Goal: Information Seeking & Learning: Check status

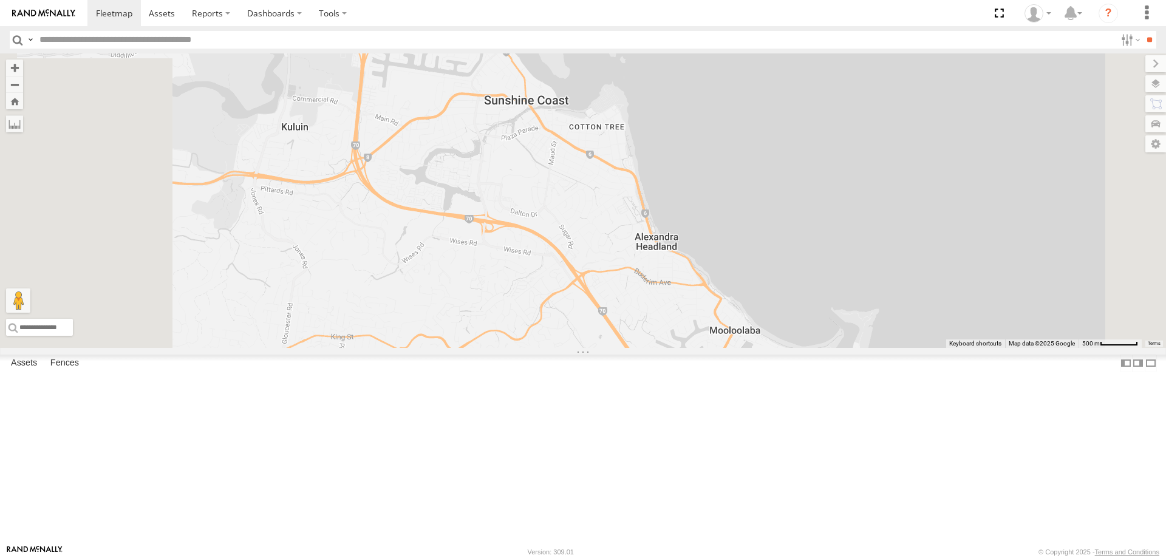
click at [475, 348] on div at bounding box center [583, 200] width 1166 height 295
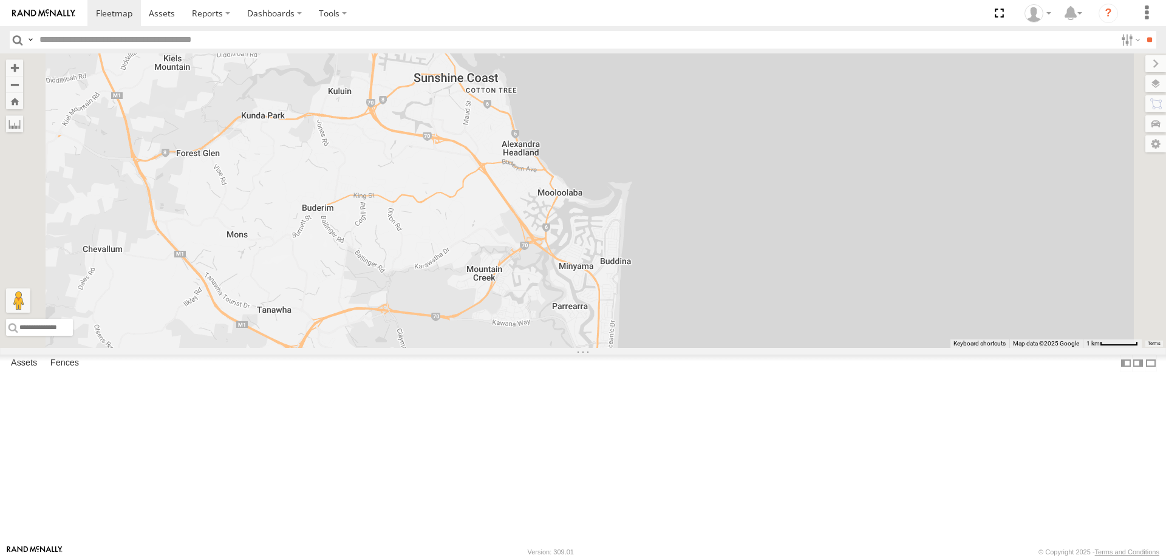
drag, startPoint x: 490, startPoint y: 421, endPoint x: 543, endPoint y: 183, distance: 243.9
click at [542, 184] on div at bounding box center [583, 200] width 1166 height 295
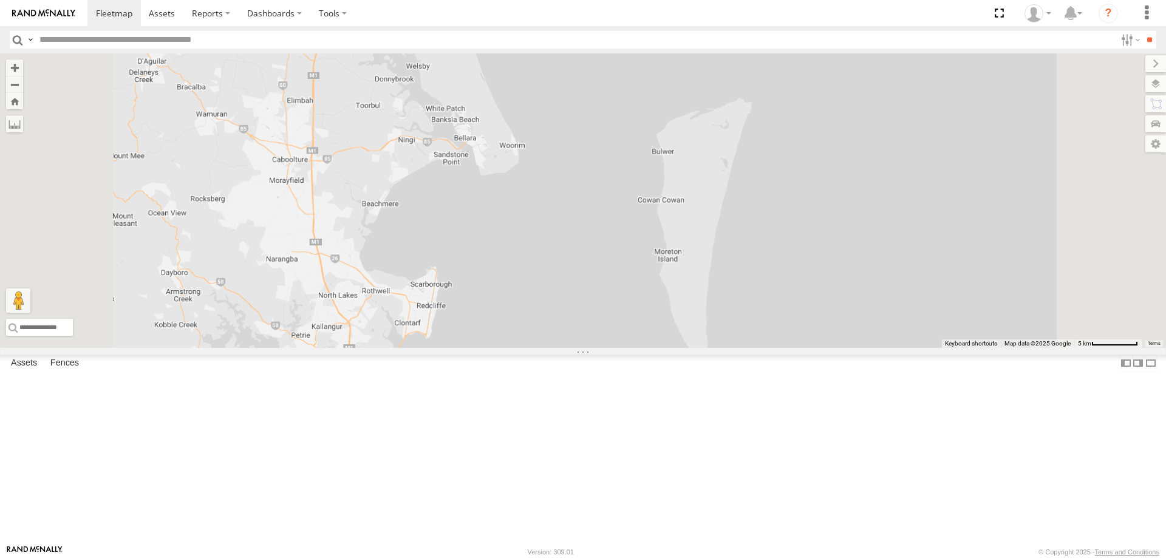
drag, startPoint x: 562, startPoint y: 445, endPoint x: 540, endPoint y: 16, distance: 429.4
click at [540, 16] on body at bounding box center [583, 279] width 1166 height 558
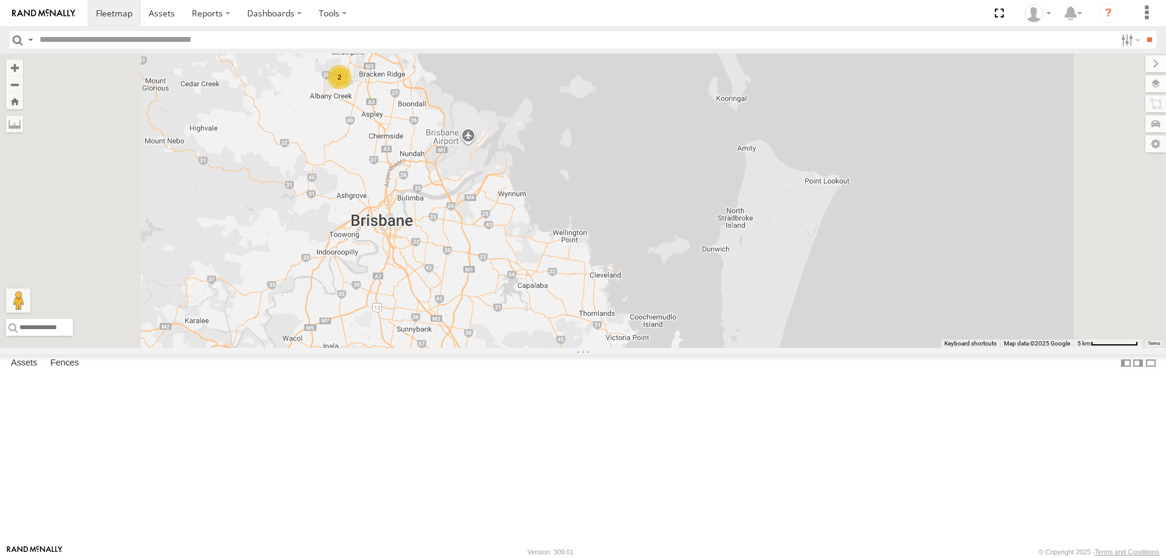
drag, startPoint x: 541, startPoint y: 116, endPoint x: 547, endPoint y: 52, distance: 64.7
click at [547, 52] on body at bounding box center [583, 279] width 1166 height 558
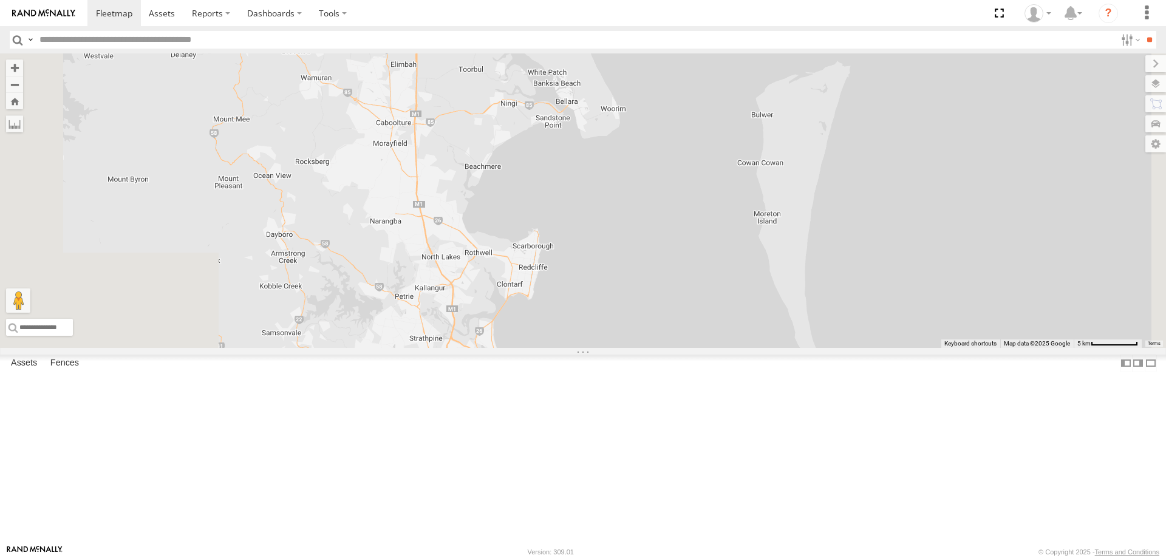
drag, startPoint x: 537, startPoint y: 203, endPoint x: 615, endPoint y: 517, distance: 323.6
click at [615, 348] on div "2" at bounding box center [583, 200] width 1166 height 295
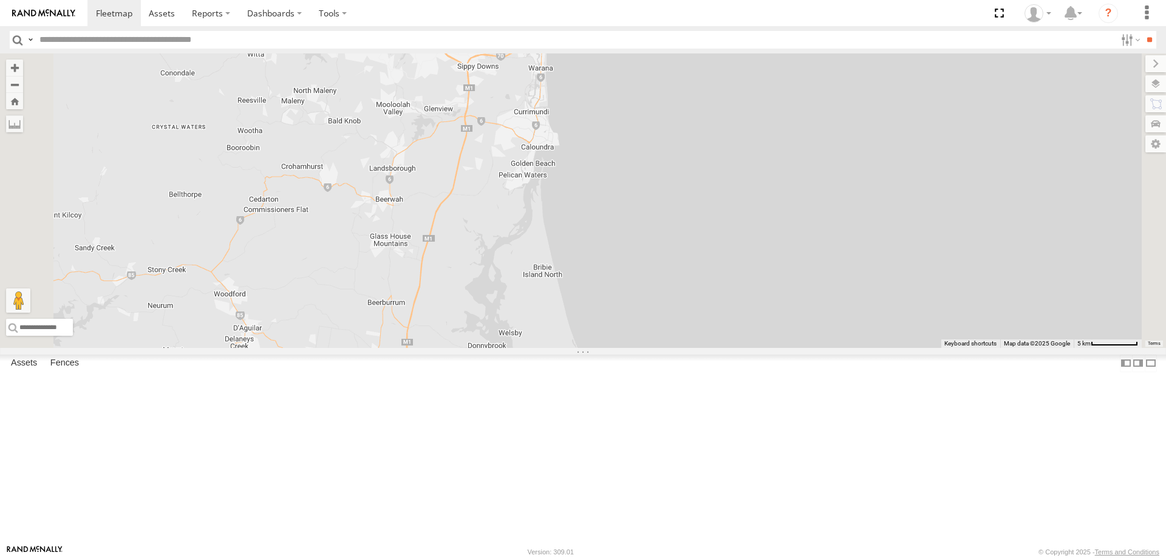
drag, startPoint x: 627, startPoint y: 185, endPoint x: 618, endPoint y: 538, distance: 353.0
click at [618, 348] on div "2" at bounding box center [583, 200] width 1166 height 295
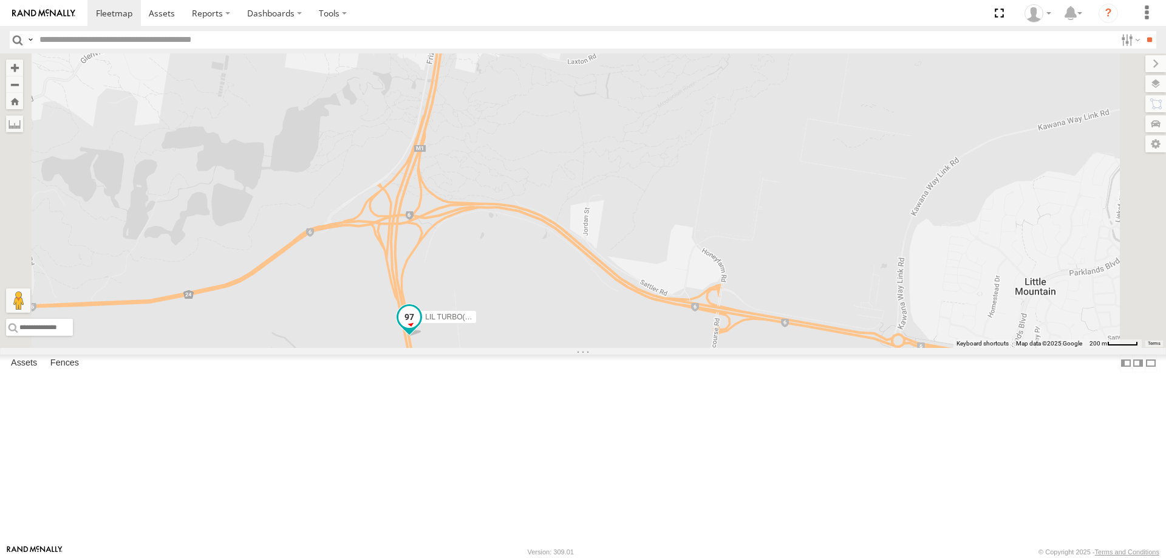
click at [420, 328] on span at bounding box center [409, 317] width 22 height 22
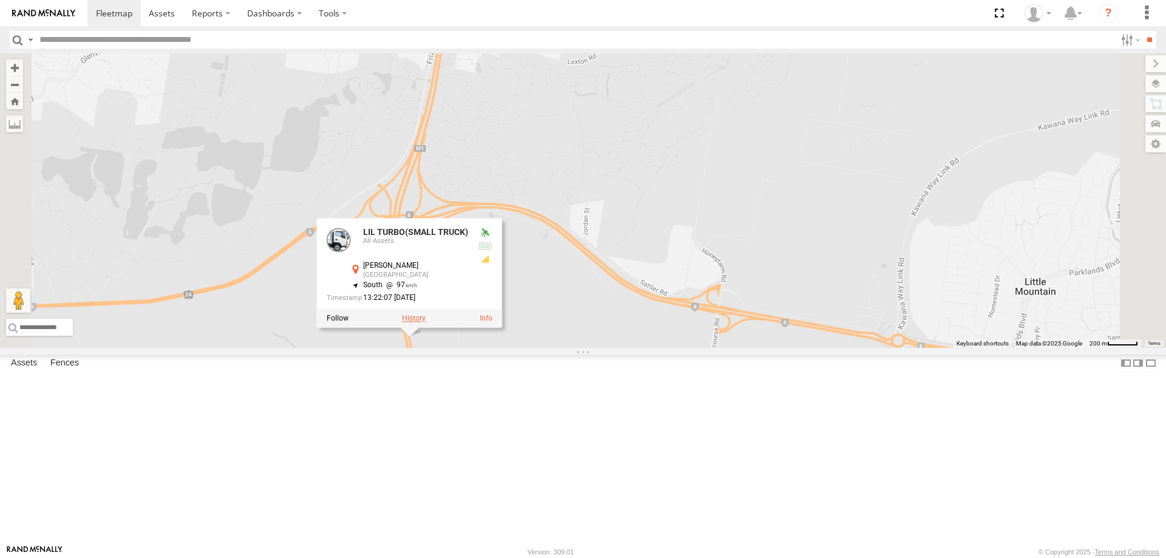
click at [426, 323] on label at bounding box center [414, 318] width 24 height 9
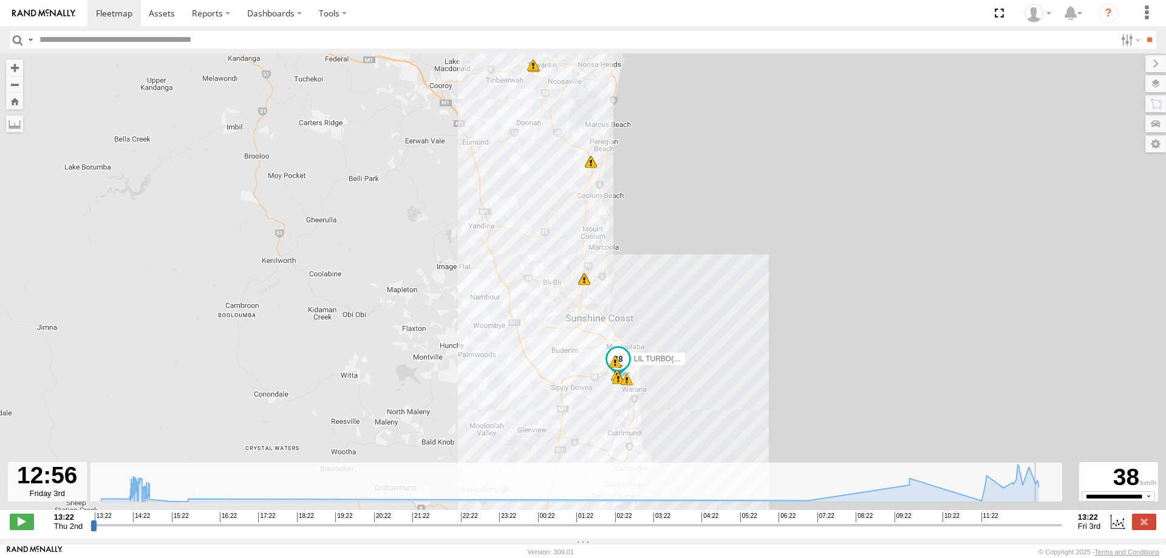
drag, startPoint x: 1003, startPoint y: 533, endPoint x: 1041, endPoint y: 538, distance: 38.6
click at [1041, 531] on input "range" at bounding box center [576, 525] width 972 height 12
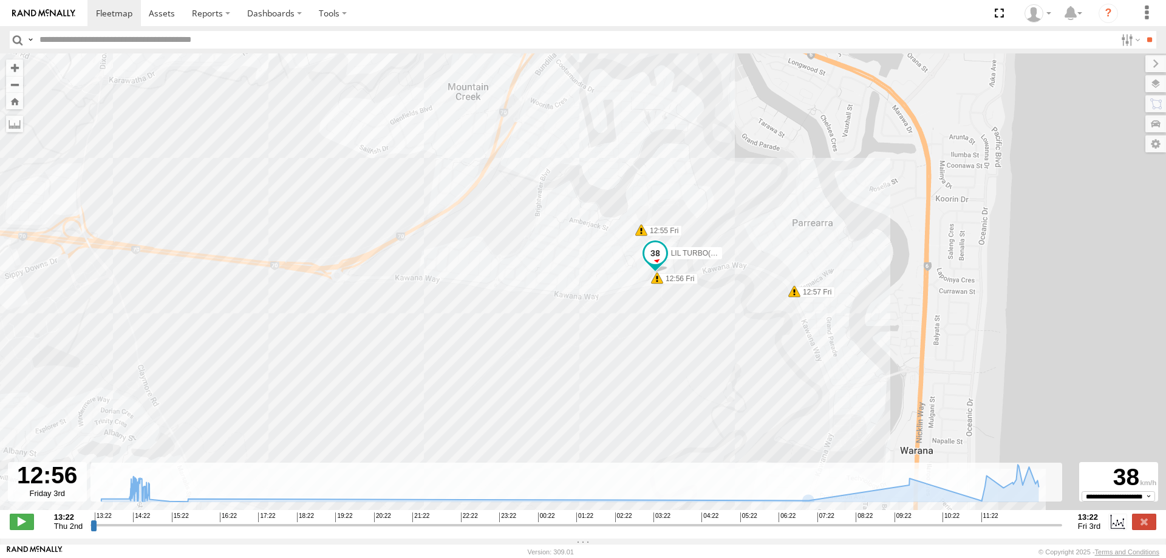
drag, startPoint x: 627, startPoint y: 299, endPoint x: 634, endPoint y: 350, distance: 51.5
click at [634, 350] on div "LIL TURBO(SMALL TRUCK) 09:45 Fri 12:07 Fri 12:07 Fri 12:33 Fri 12:33 Fri 11:42 …" at bounding box center [583, 287] width 1166 height 469
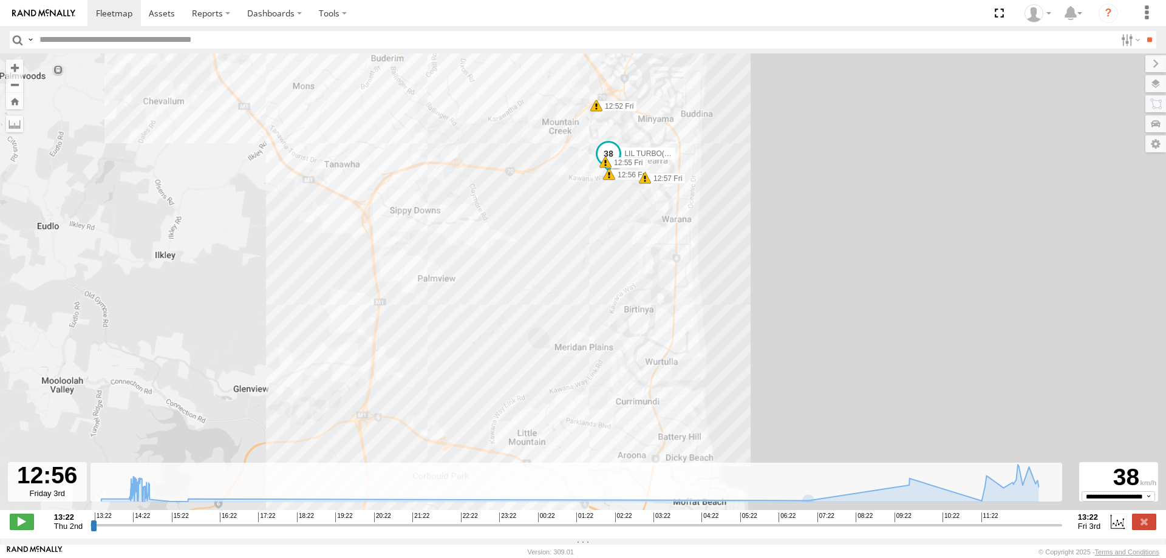
drag, startPoint x: 639, startPoint y: 360, endPoint x: 608, endPoint y: 203, distance: 159.7
click at [608, 203] on div "LIL TURBO(SMALL TRUCK) 09:45 Fri 12:07 Fri 12:07 Fri 12:33 Fri 12:33 Fri 11:42 …" at bounding box center [583, 287] width 1166 height 469
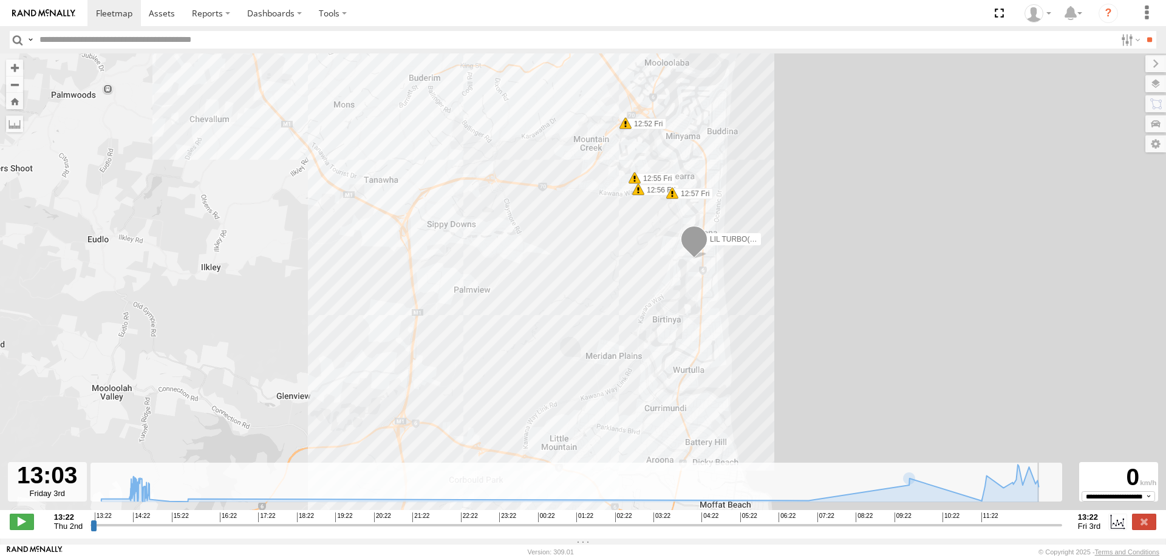
click at [1046, 531] on input "range" at bounding box center [576, 525] width 972 height 12
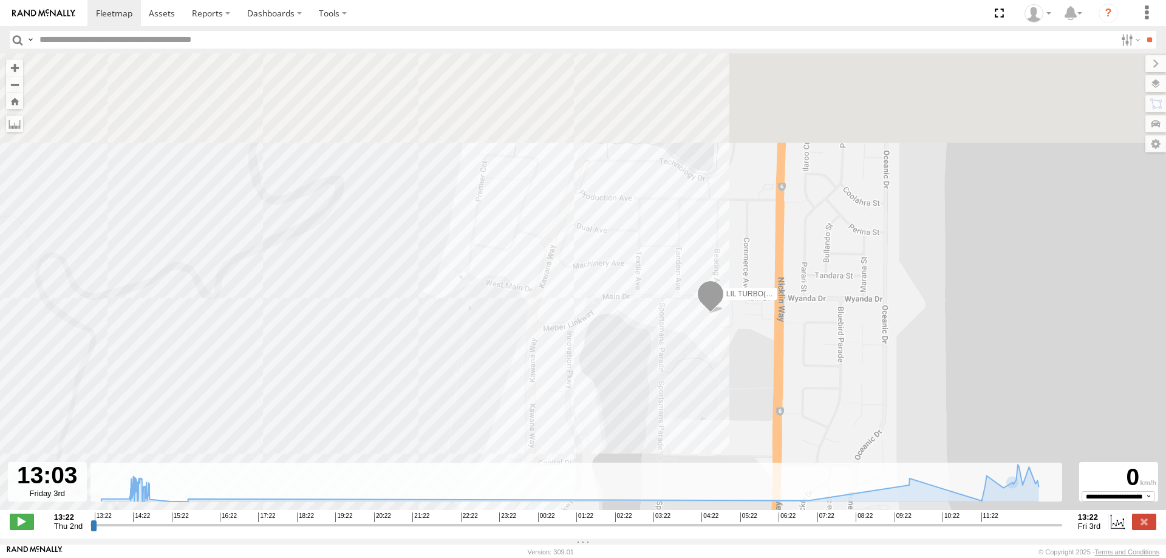
drag, startPoint x: 695, startPoint y: 256, endPoint x: 688, endPoint y: 425, distance: 169.0
click at [688, 425] on div "LIL TURBO(SMALL TRUCK) 09:45 Fri 12:07 Fri 12:07 Fri 12:33 Fri 12:33 Fri 11:42 …" at bounding box center [583, 287] width 1166 height 469
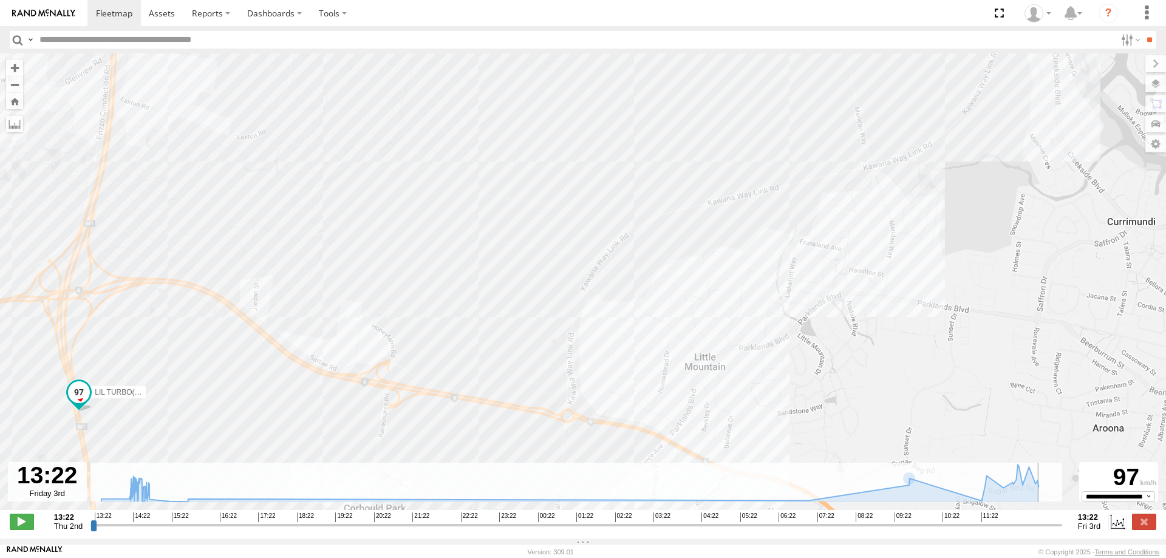
drag, startPoint x: 1049, startPoint y: 531, endPoint x: 1073, endPoint y: 533, distance: 23.8
type input "**********"
click at [1062, 531] on input "range" at bounding box center [576, 525] width 972 height 12
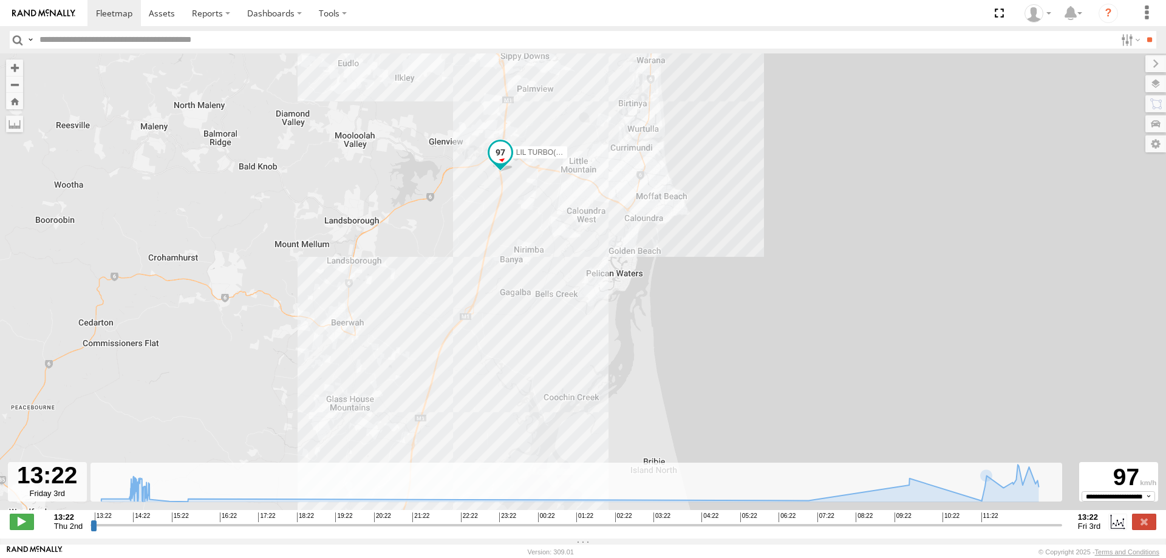
drag, startPoint x: 477, startPoint y: 349, endPoint x: 576, endPoint y: 223, distance: 160.0
click at [576, 223] on div "LIL TURBO(SMALL TRUCK) 09:45 Fri 12:07 Fri 12:07 Fri 12:33 Fri 12:33 Fri 11:42 …" at bounding box center [583, 287] width 1166 height 469
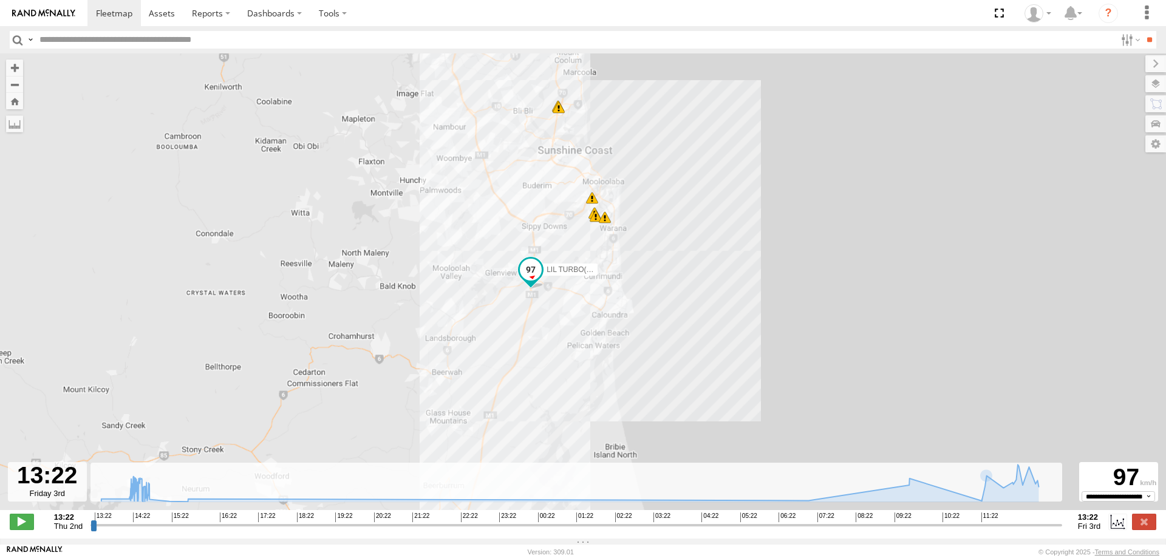
drag, startPoint x: 579, startPoint y: 301, endPoint x: 574, endPoint y: 357, distance: 56.1
click at [574, 357] on div "LIL TURBO(SMALL TRUCK) 09:45 Fri 12:07 Fri 12:07 Fri 12:33 Fri 12:33 Fri 11:42 …" at bounding box center [583, 287] width 1166 height 469
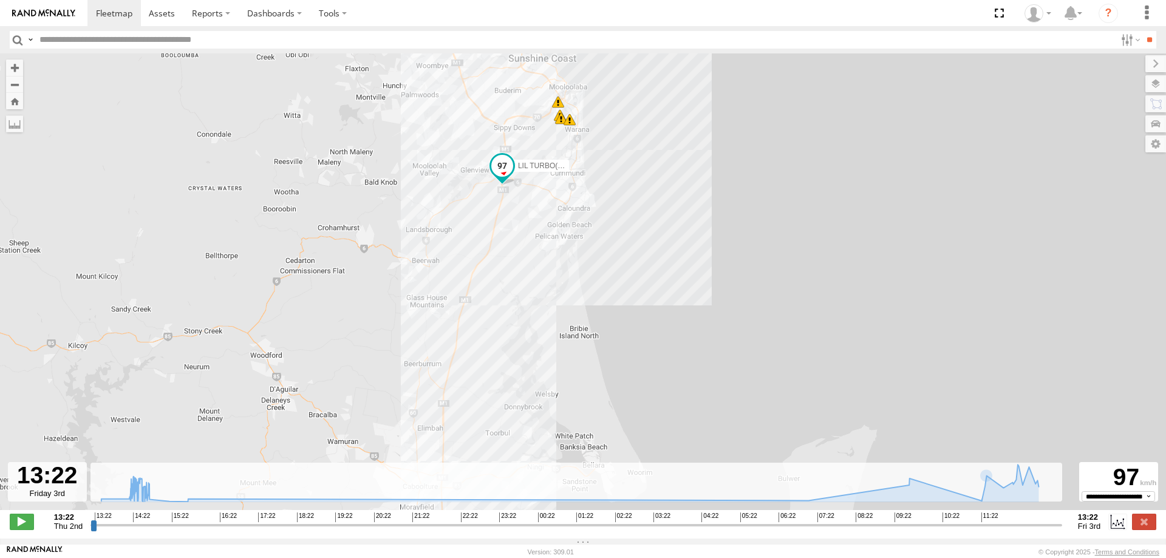
drag, startPoint x: 451, startPoint y: 193, endPoint x: 438, endPoint y: 140, distance: 55.1
click at [438, 140] on div "LIL TURBO(SMALL TRUCK) 09:45 Fri 12:07 Fri 12:07 Fri 12:33 Fri 12:33 Fri 11:42 …" at bounding box center [583, 287] width 1166 height 469
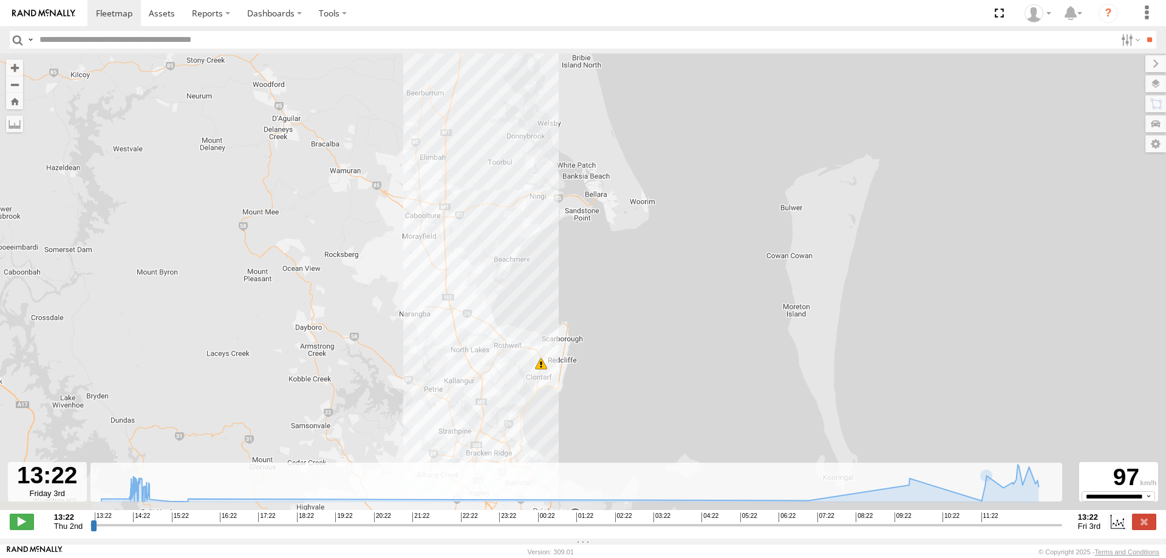
drag, startPoint x: 323, startPoint y: 271, endPoint x: 347, endPoint y: -12, distance: 283.4
click at [347, 0] on html at bounding box center [583, 279] width 1166 height 558
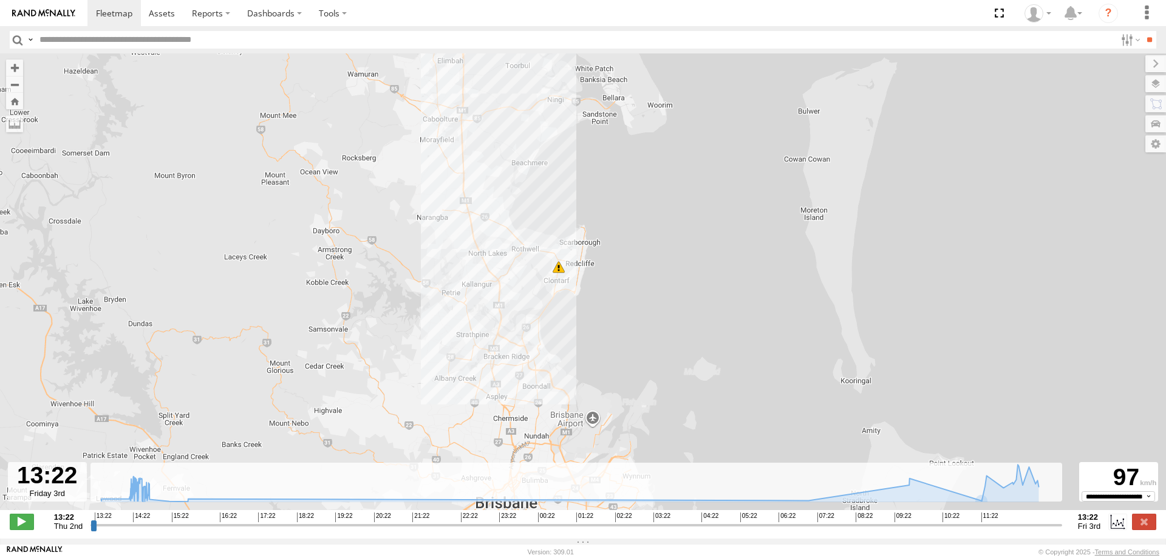
drag, startPoint x: 1057, startPoint y: 531, endPoint x: 1098, endPoint y: 529, distance: 40.7
click at [1062, 529] on input "range" at bounding box center [576, 525] width 972 height 12
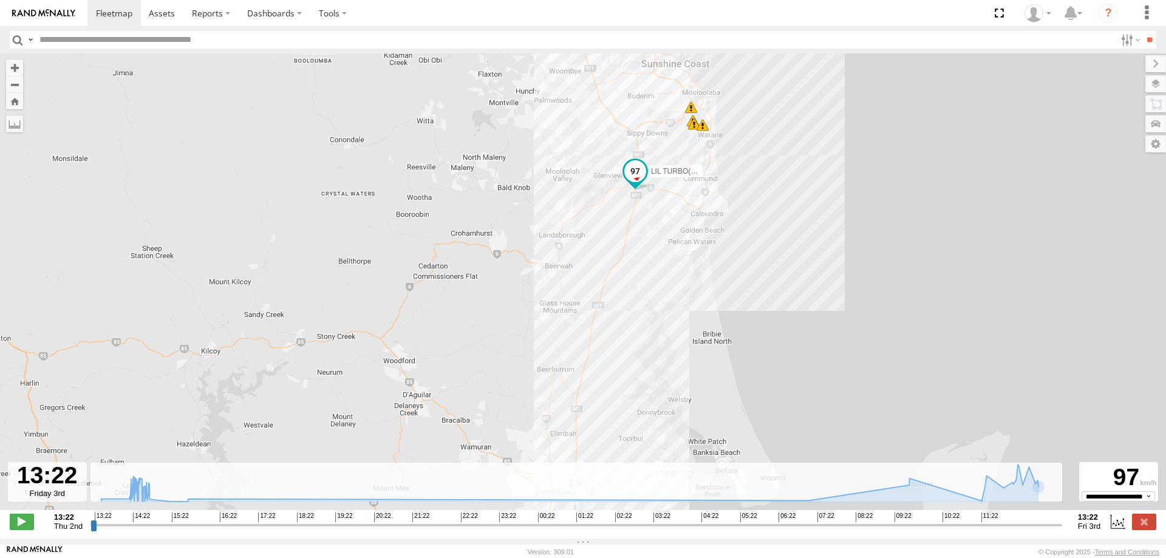
drag, startPoint x: 616, startPoint y: 168, endPoint x: 729, endPoint y: 545, distance: 393.7
click at [729, 539] on div "← Move left → Move right ↑ Move up ↓ Move down + Zoom in - Zoom out Home Jump l…" at bounding box center [583, 295] width 1166 height 485
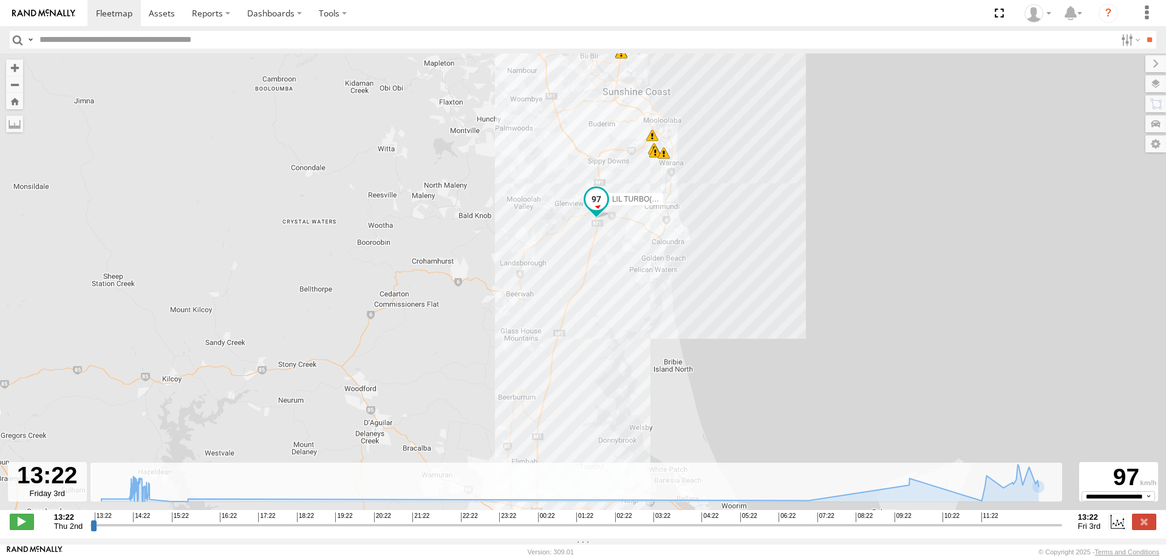
drag, startPoint x: 664, startPoint y: 333, endPoint x: 622, endPoint y: 358, distance: 48.7
click at [622, 358] on div "LIL TURBO(SMALL TRUCK) 09:45 Fri 12:07 Fri 12:07 Fri 12:33 Fri 12:33 Fri 11:42 …" at bounding box center [583, 287] width 1166 height 469
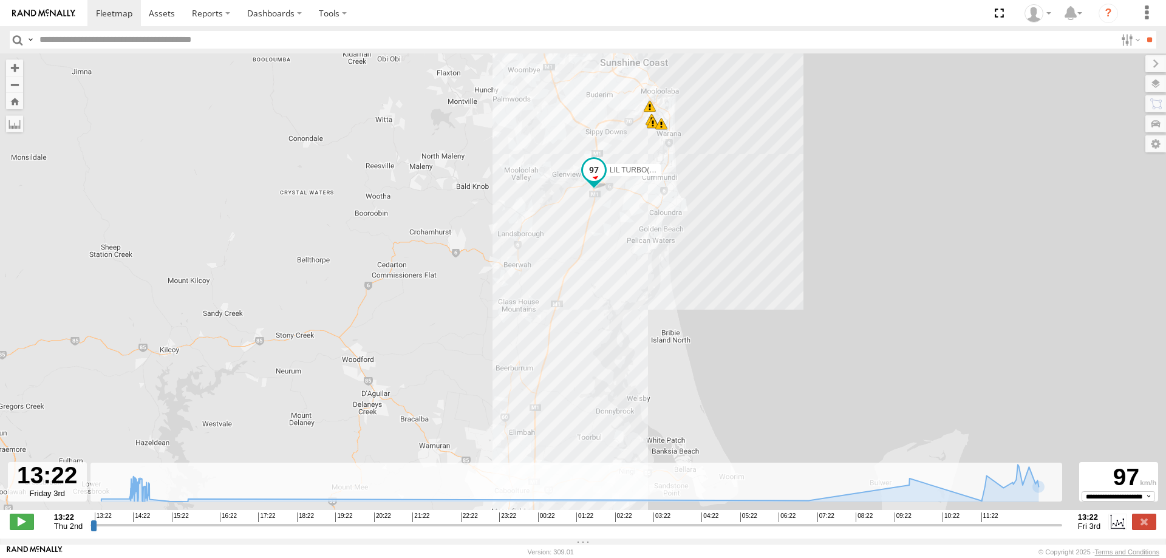
drag, startPoint x: 624, startPoint y: 308, endPoint x: 621, endPoint y: 273, distance: 34.8
click at [621, 273] on div "LIL TURBO(SMALL TRUCK) 09:45 Fri 12:07 Fri 12:07 Fri 12:33 Fri 12:33 Fri 11:42 …" at bounding box center [583, 287] width 1166 height 469
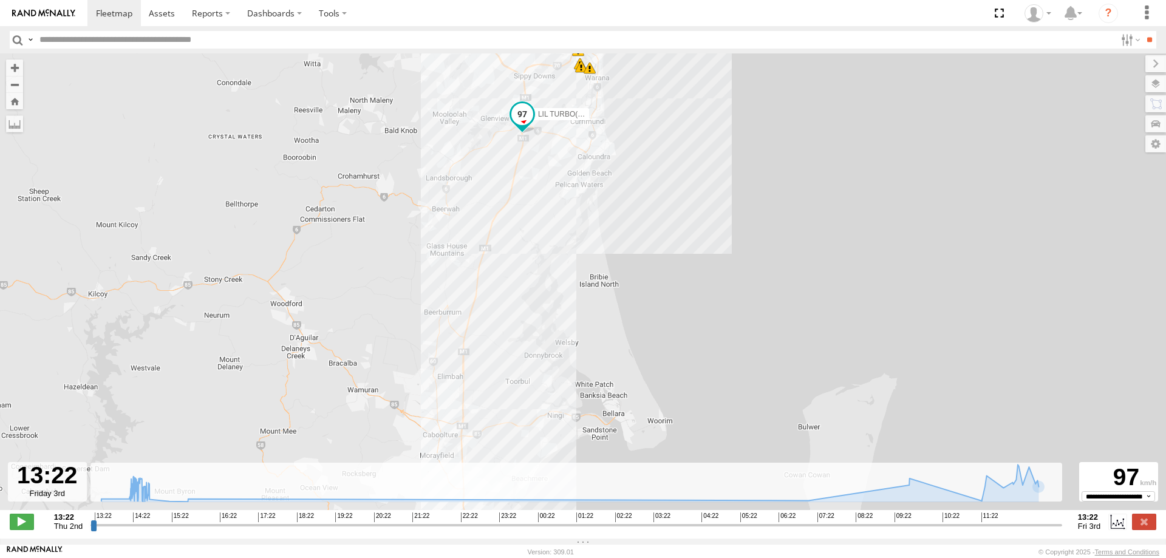
drag, startPoint x: 431, startPoint y: 247, endPoint x: 357, endPoint y: 193, distance: 91.7
click at [357, 193] on div "LIL TURBO(SMALL TRUCK) 09:45 Fri 12:07 Fri 12:07 Fri 12:33 Fri 12:33 Fri 11:42 …" at bounding box center [583, 287] width 1166 height 469
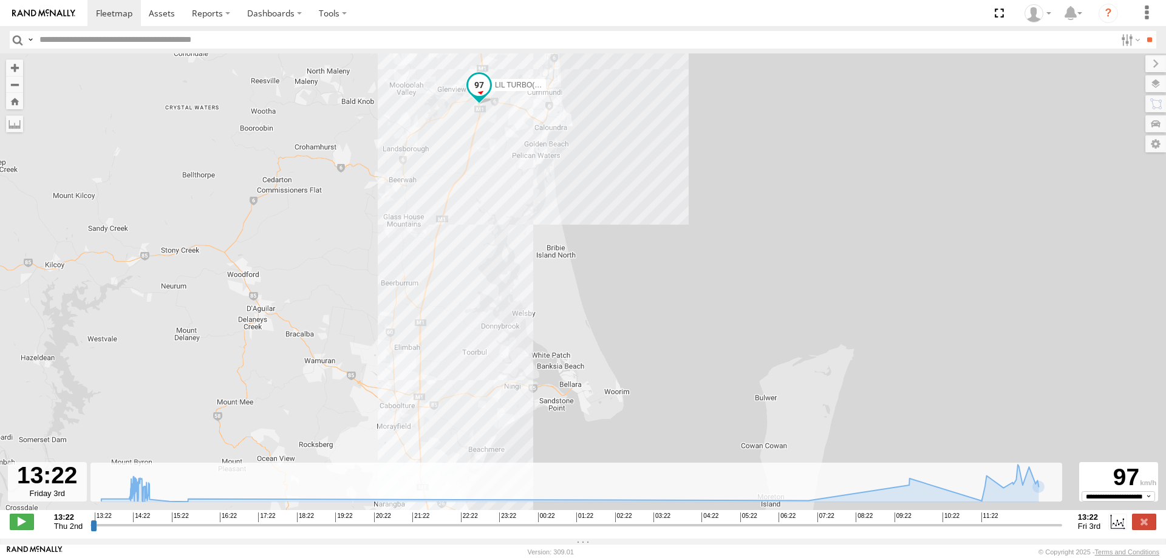
drag, startPoint x: 538, startPoint y: 344, endPoint x: 478, endPoint y: 301, distance: 73.5
click at [478, 301] on div "LIL TURBO(SMALL TRUCK) 09:45 Fri 12:07 Fri 12:07 Fri 12:33 Fri 12:33 Fri 11:42 …" at bounding box center [583, 287] width 1166 height 469
drag, startPoint x: 531, startPoint y: 157, endPoint x: 531, endPoint y: 213, distance: 56.5
click at [531, 213] on div "LIL TURBO(SMALL TRUCK) 09:45 Fri 12:07 Fri 12:07 Fri 12:33 Fri 12:33 Fri 11:42 …" at bounding box center [583, 287] width 1166 height 469
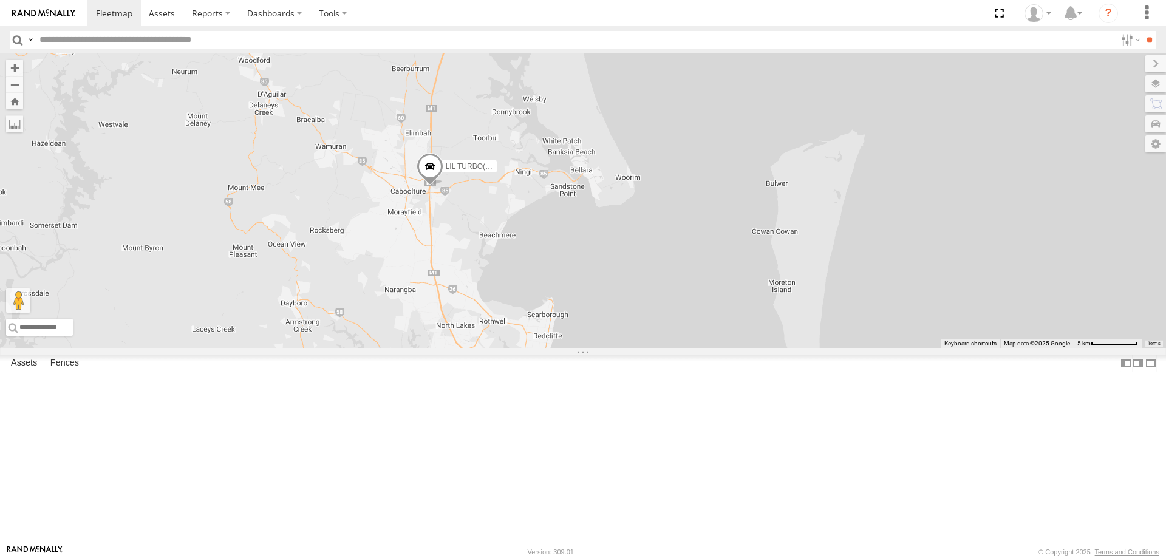
drag, startPoint x: 700, startPoint y: 302, endPoint x: 547, endPoint y: 410, distance: 187.4
click at [547, 348] on div "2 LIL TURBO(SMALL TRUCK)" at bounding box center [583, 200] width 1166 height 295
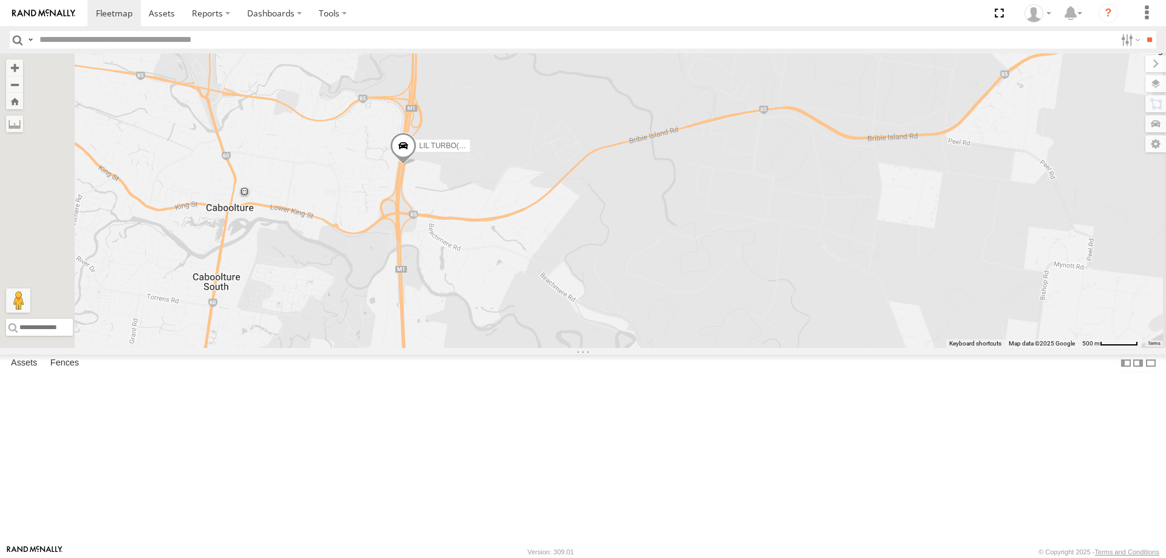
drag, startPoint x: 601, startPoint y: 390, endPoint x: 603, endPoint y: 277, distance: 113.0
click at [603, 277] on div "LIL TURBO(SMALL TRUCK)" at bounding box center [583, 200] width 1166 height 295
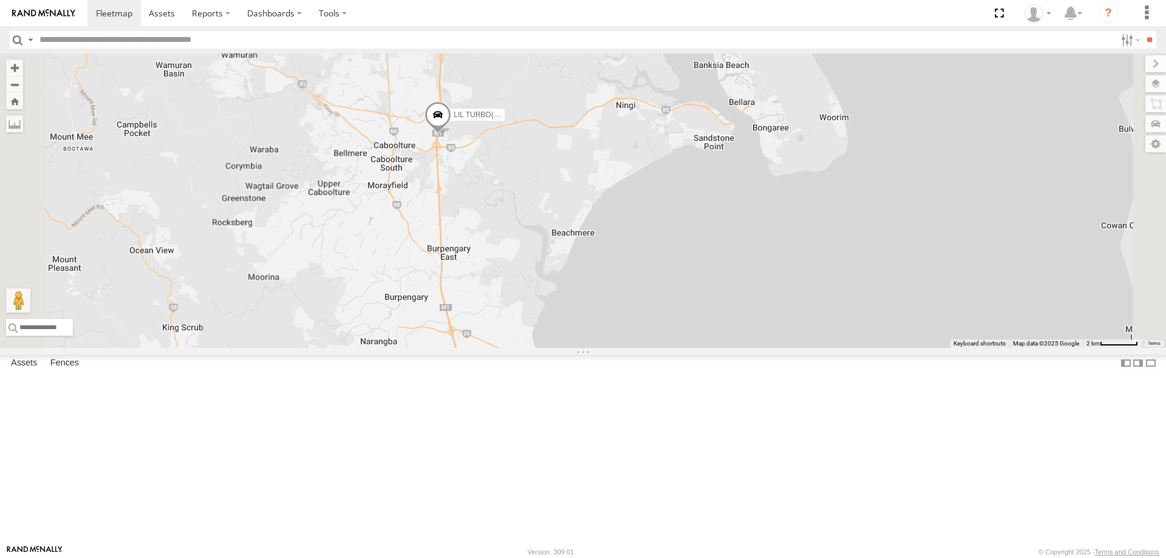
drag, startPoint x: 612, startPoint y: 304, endPoint x: 603, endPoint y: 253, distance: 51.8
click at [603, 253] on div "LIL TURBO(SMALL TRUCK)" at bounding box center [583, 200] width 1166 height 295
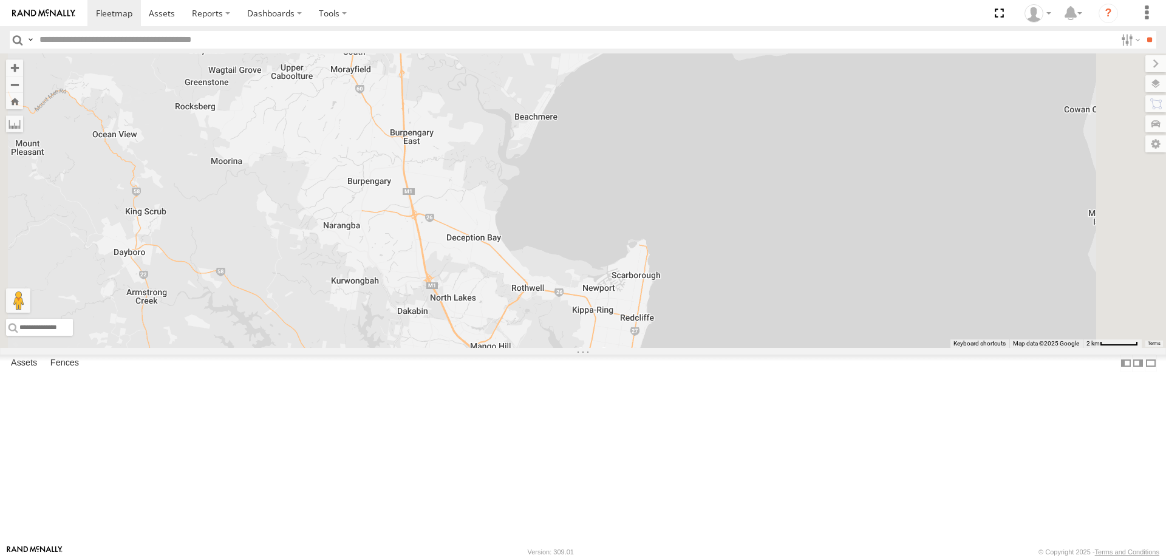
drag, startPoint x: 616, startPoint y: 290, endPoint x: 578, endPoint y: 171, distance: 125.0
click at [578, 171] on div "LIL TURBO(SMALL TRUCK)" at bounding box center [583, 200] width 1166 height 295
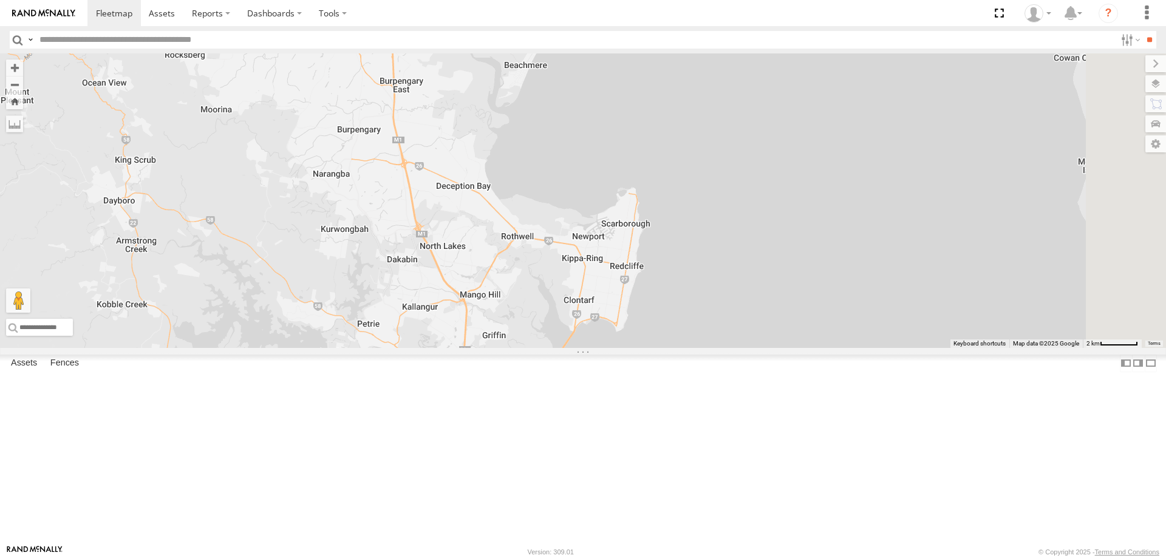
drag, startPoint x: 596, startPoint y: 278, endPoint x: 585, endPoint y: 225, distance: 54.0
click at [585, 225] on div "LIL TURBO(SMALL TRUCK)" at bounding box center [583, 200] width 1166 height 295
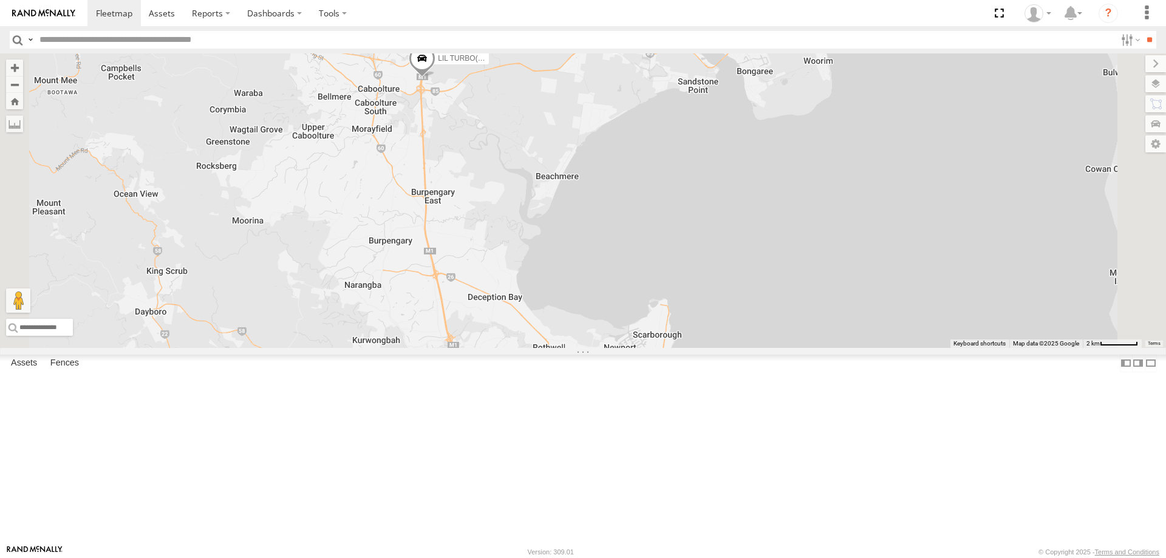
drag, startPoint x: 585, startPoint y: 225, endPoint x: 617, endPoint y: 346, distance: 125.1
click at [617, 346] on div "LIL TURBO(SMALL TRUCK) 2" at bounding box center [583, 200] width 1166 height 295
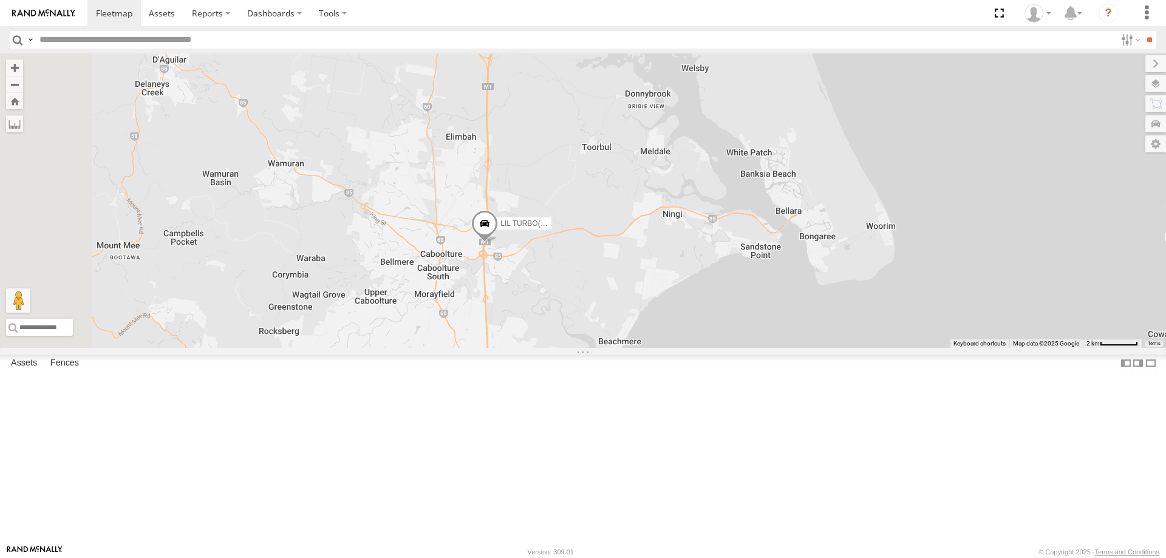
drag, startPoint x: 587, startPoint y: 197, endPoint x: 652, endPoint y: 368, distance: 182.4
click at [652, 348] on div "LIL TURBO(SMALL TRUCK) 2" at bounding box center [583, 200] width 1166 height 295
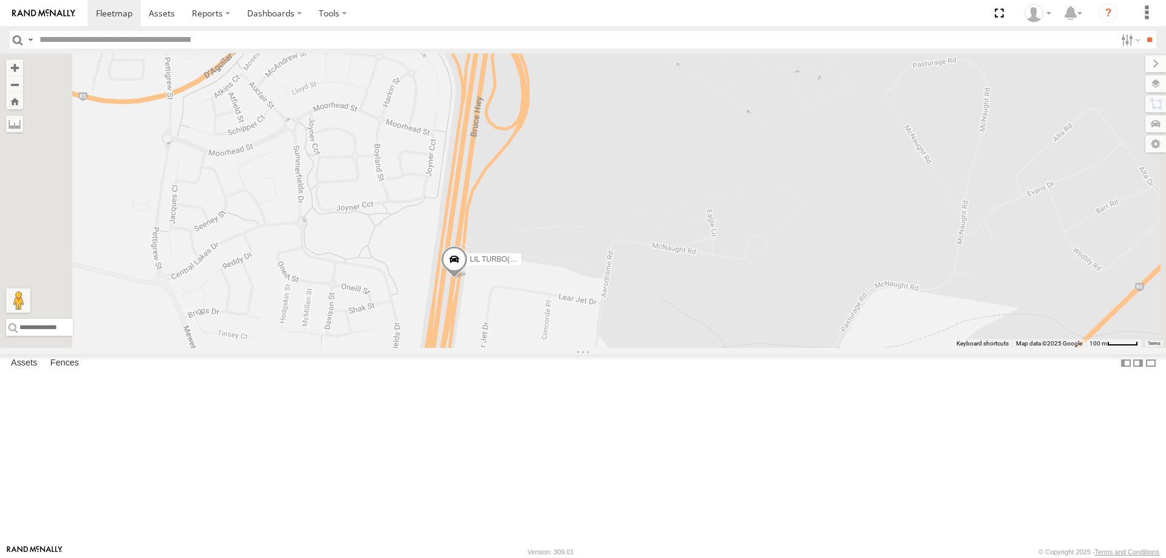
click at [468, 278] on span at bounding box center [454, 261] width 27 height 33
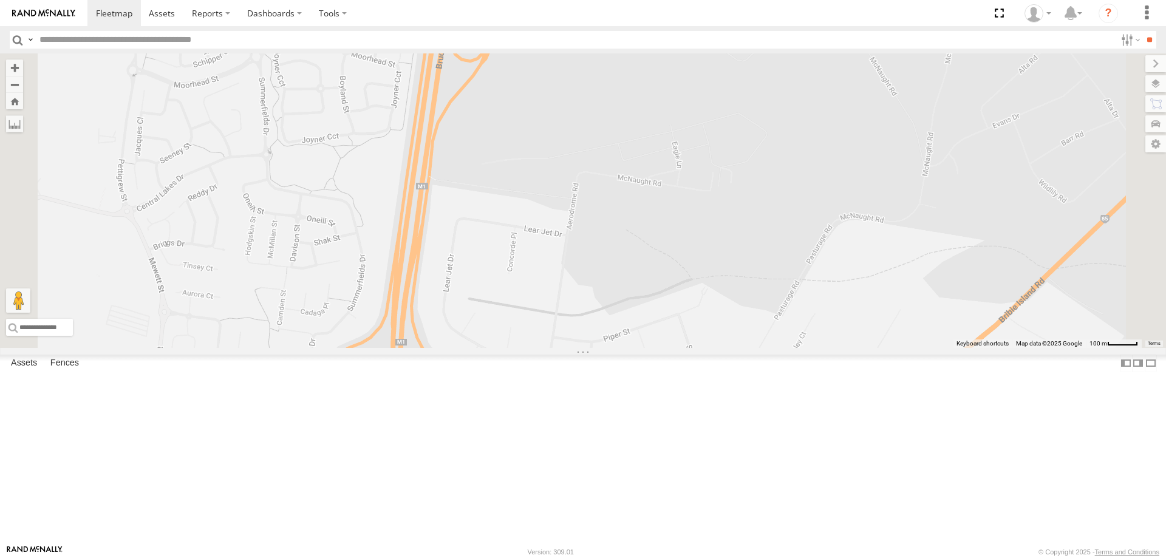
drag, startPoint x: 672, startPoint y: 354, endPoint x: 636, endPoint y: 284, distance: 79.0
click at [636, 284] on div "LIL TURBO(SMALL TRUCK) LIL TURBO(SMALL TRUCK) All Assets Bruce Hwy Caboolture -…" at bounding box center [583, 200] width 1166 height 295
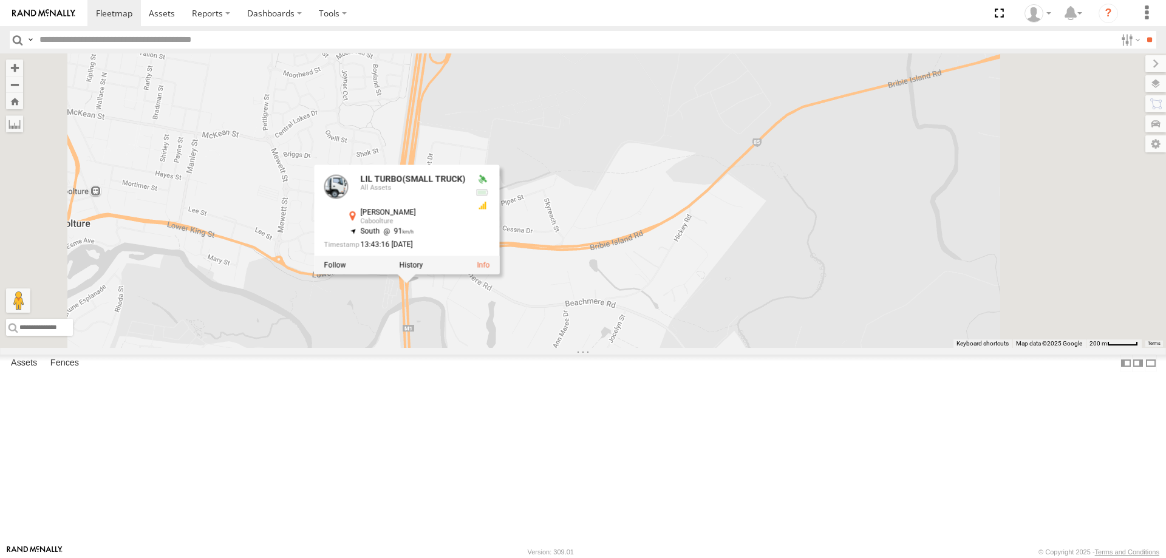
drag, startPoint x: 760, startPoint y: 357, endPoint x: 717, endPoint y: 287, distance: 82.1
click at [717, 287] on div "LIL TURBO(SMALL TRUCK) LIL TURBO(SMALL TRUCK) All Assets Bruce Hwy Caboolture -…" at bounding box center [583, 200] width 1166 height 295
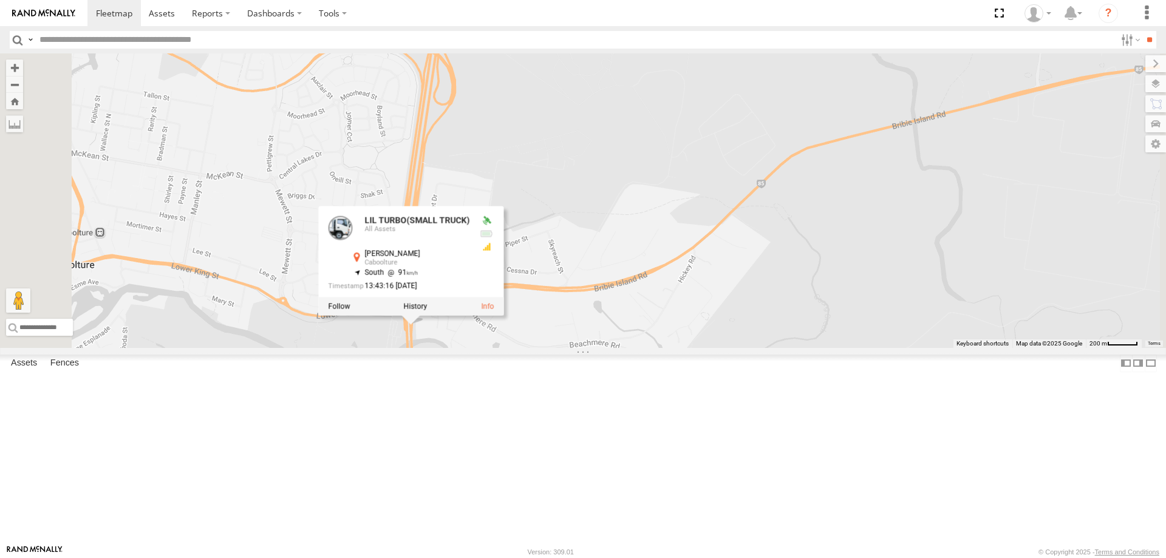
drag, startPoint x: 779, startPoint y: 208, endPoint x: 784, endPoint y: 249, distance: 41.5
click at [784, 249] on div "LIL TURBO(SMALL TRUCK) LIL TURBO(SMALL TRUCK) All Assets Bruce Hwy Caboolture -…" at bounding box center [583, 200] width 1166 height 295
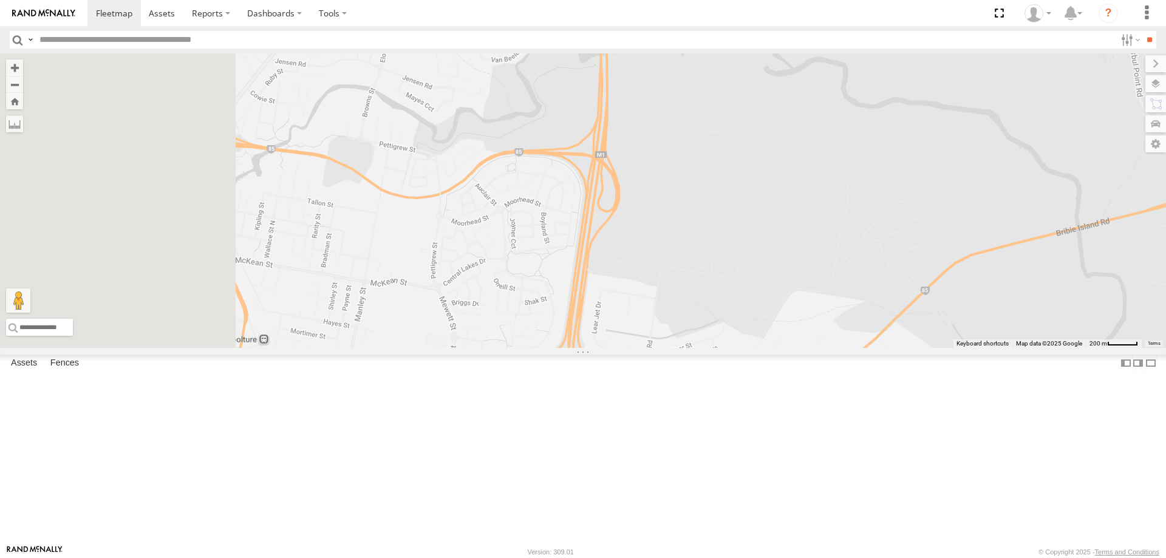
drag, startPoint x: 558, startPoint y: 292, endPoint x: 726, endPoint y: 403, distance: 202.1
click at [726, 348] on div at bounding box center [583, 200] width 1166 height 295
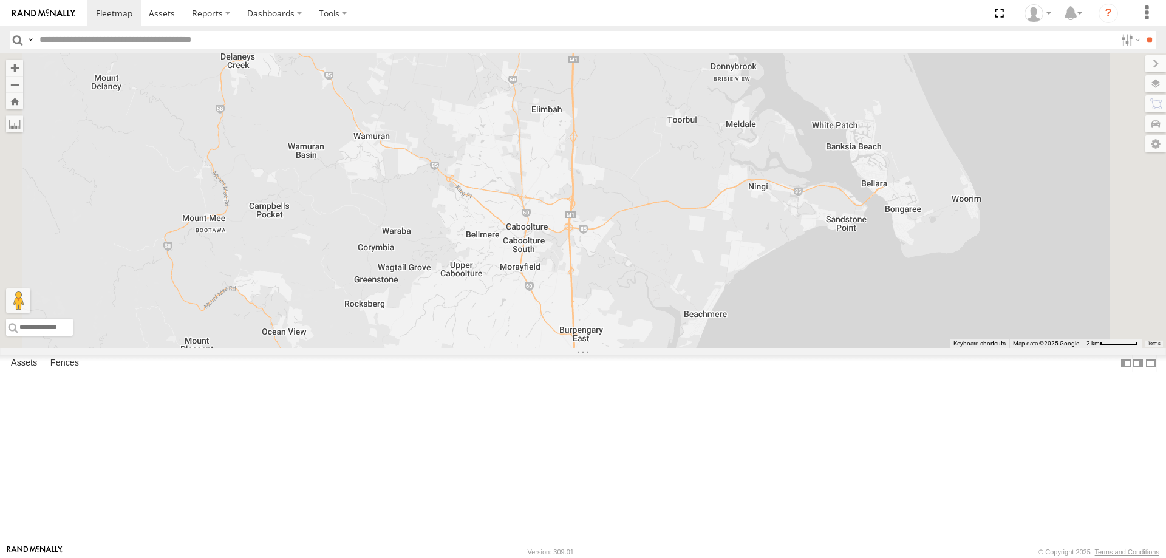
drag, startPoint x: 757, startPoint y: 376, endPoint x: 753, endPoint y: 284, distance: 91.8
click at [753, 284] on div at bounding box center [583, 200] width 1166 height 295
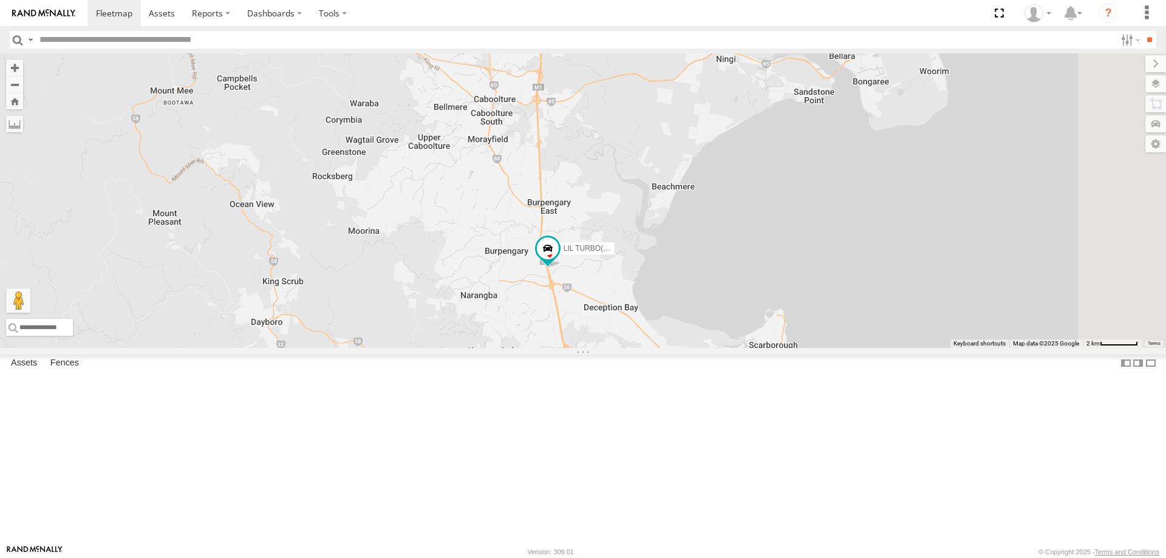
drag, startPoint x: 763, startPoint y: 413, endPoint x: 729, endPoint y: 276, distance: 141.4
click at [729, 276] on div "LIL TURBO(SMALL TRUCK)" at bounding box center [583, 200] width 1166 height 295
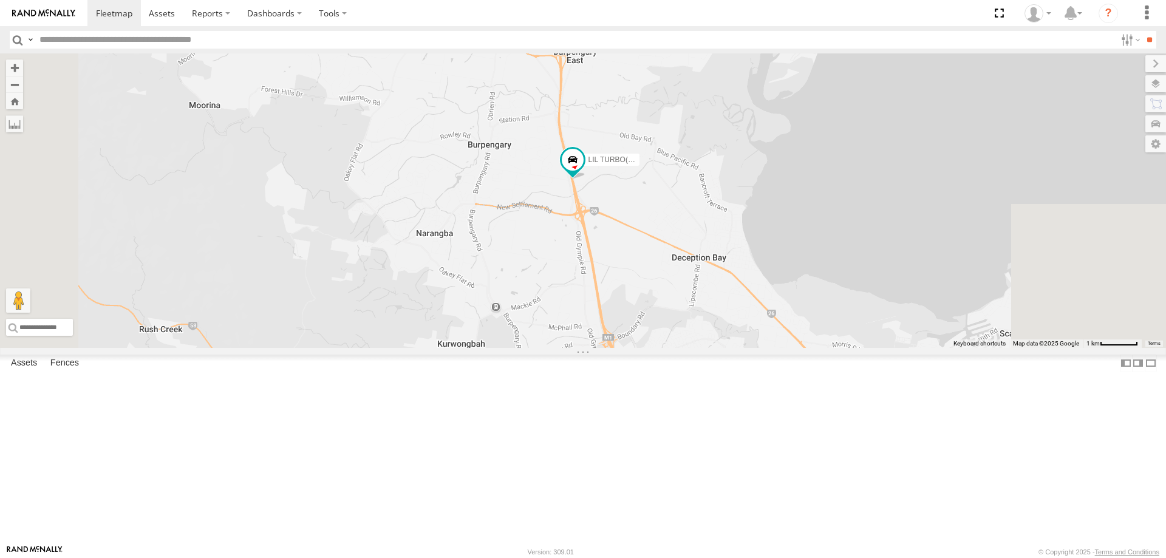
drag, startPoint x: 700, startPoint y: 394, endPoint x: 681, endPoint y: 355, distance: 42.9
click at [681, 348] on div "LIL TURBO(SMALL TRUCK)" at bounding box center [583, 200] width 1166 height 295
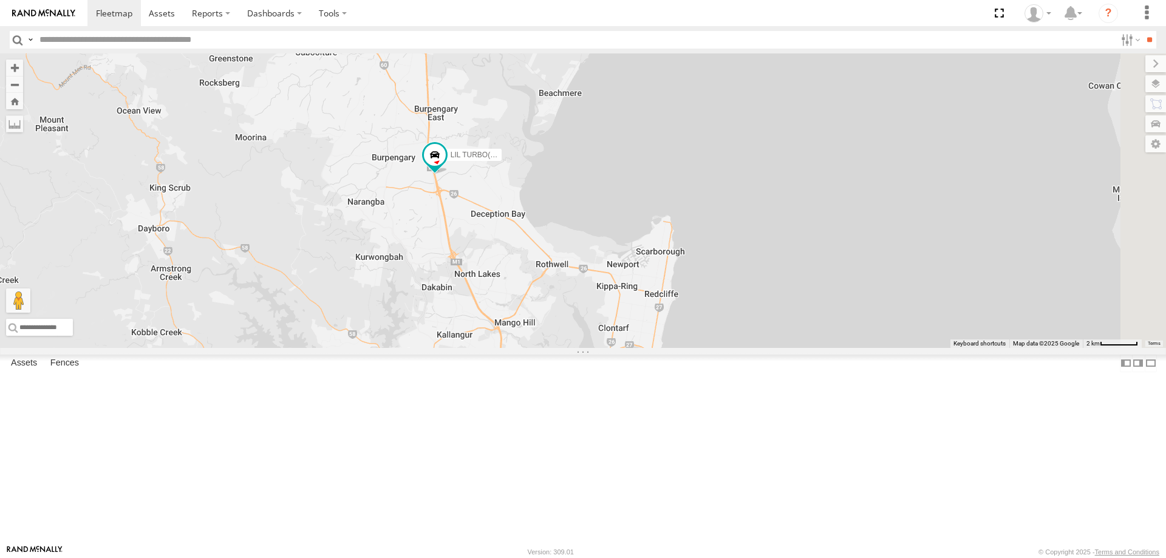
drag, startPoint x: 856, startPoint y: 393, endPoint x: 701, endPoint y: 521, distance: 201.0
click at [701, 348] on div "2 LIL TURBO(SMALL TRUCK)" at bounding box center [583, 200] width 1166 height 295
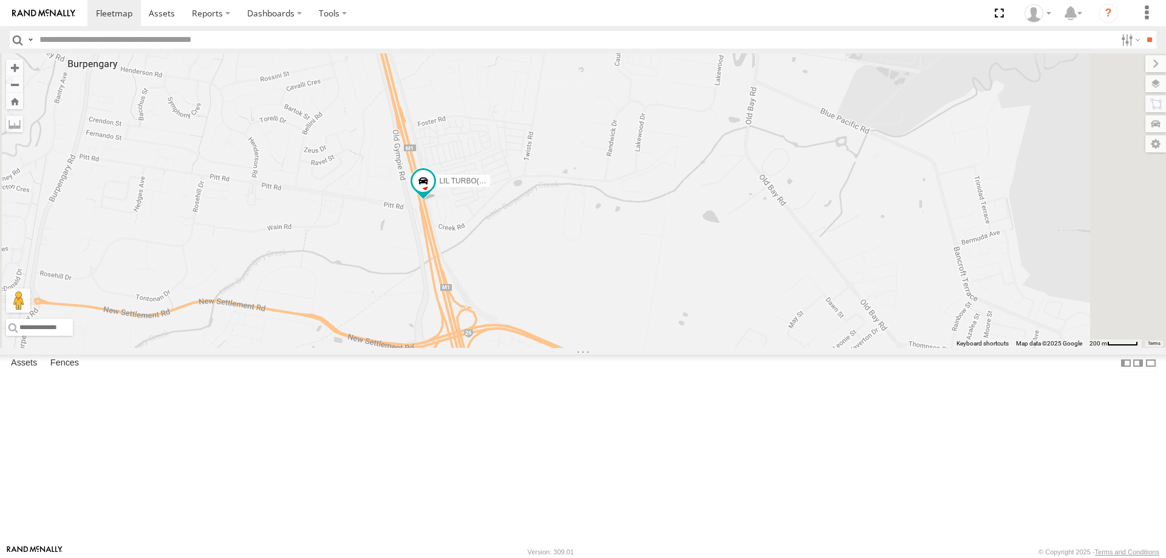
drag, startPoint x: 669, startPoint y: 336, endPoint x: 667, endPoint y: 294, distance: 41.9
click at [667, 294] on div "LIL TURBO(SMALL TRUCK)" at bounding box center [583, 200] width 1166 height 295
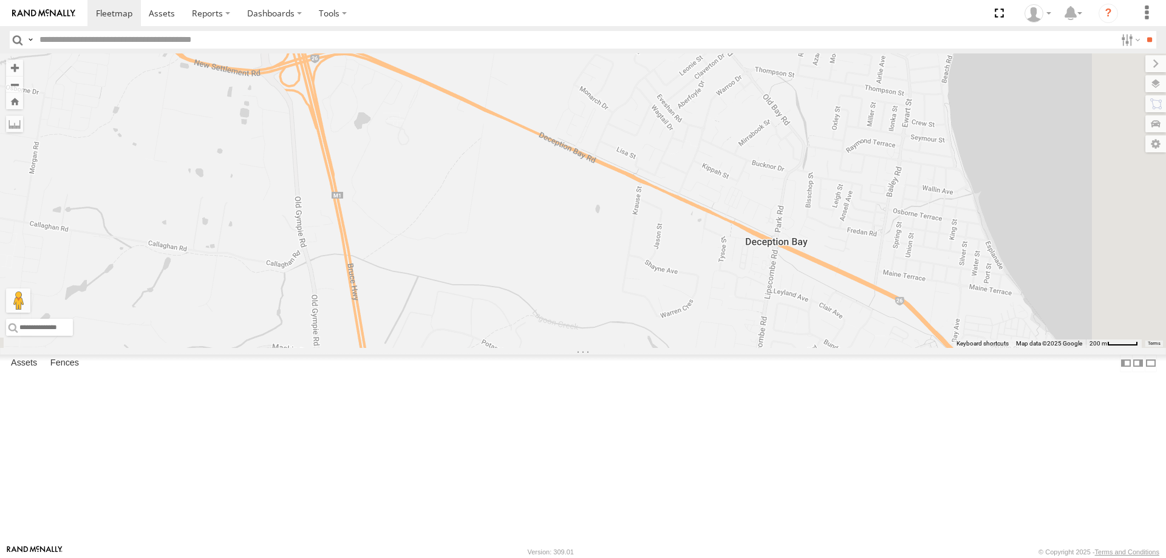
drag, startPoint x: 810, startPoint y: 433, endPoint x: 658, endPoint y: 193, distance: 283.6
click at [658, 193] on div "LIL TURBO(SMALL TRUCK)" at bounding box center [583, 200] width 1166 height 295
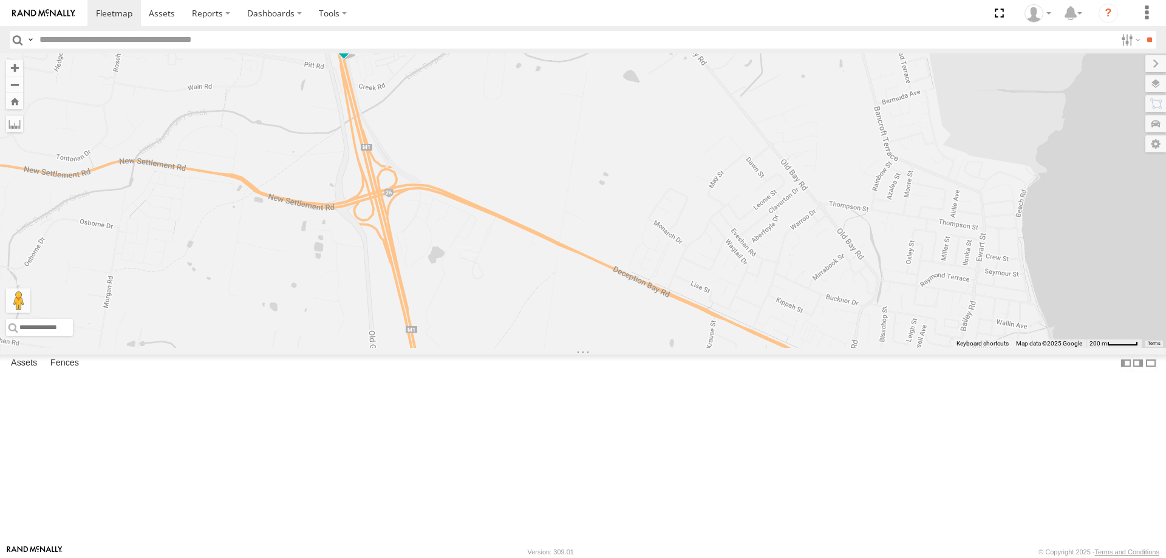
drag, startPoint x: 673, startPoint y: 339, endPoint x: 746, endPoint y: 473, distance: 152.7
click at [746, 348] on div "LIL TURBO(SMALL TRUCK)" at bounding box center [583, 200] width 1166 height 295
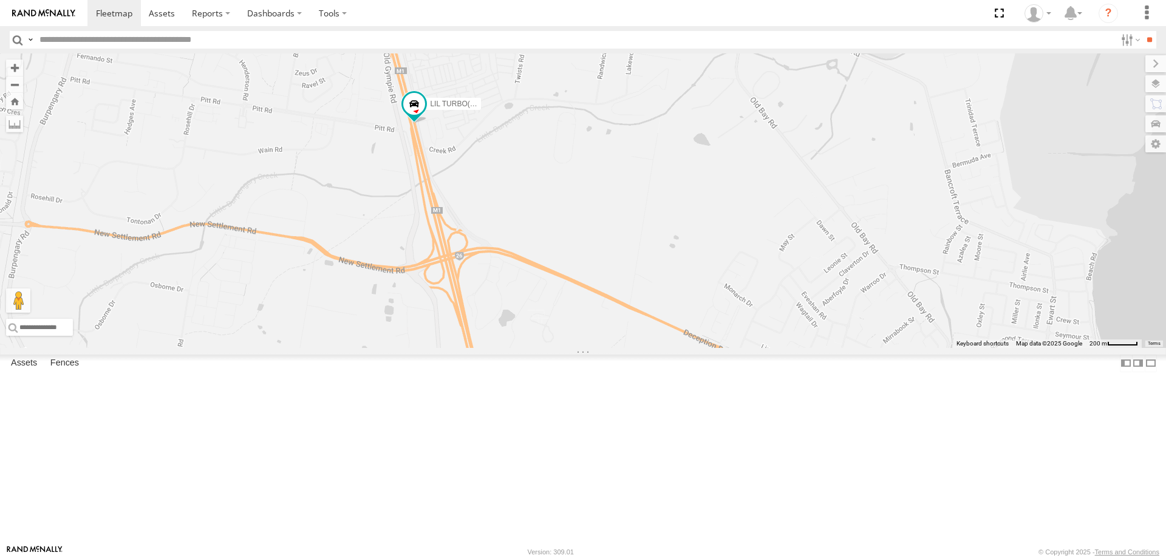
drag, startPoint x: 685, startPoint y: 240, endPoint x: 815, endPoint y: 363, distance: 179.6
click at [815, 348] on div "LIL TURBO(SMALL TRUCK)" at bounding box center [583, 200] width 1166 height 295
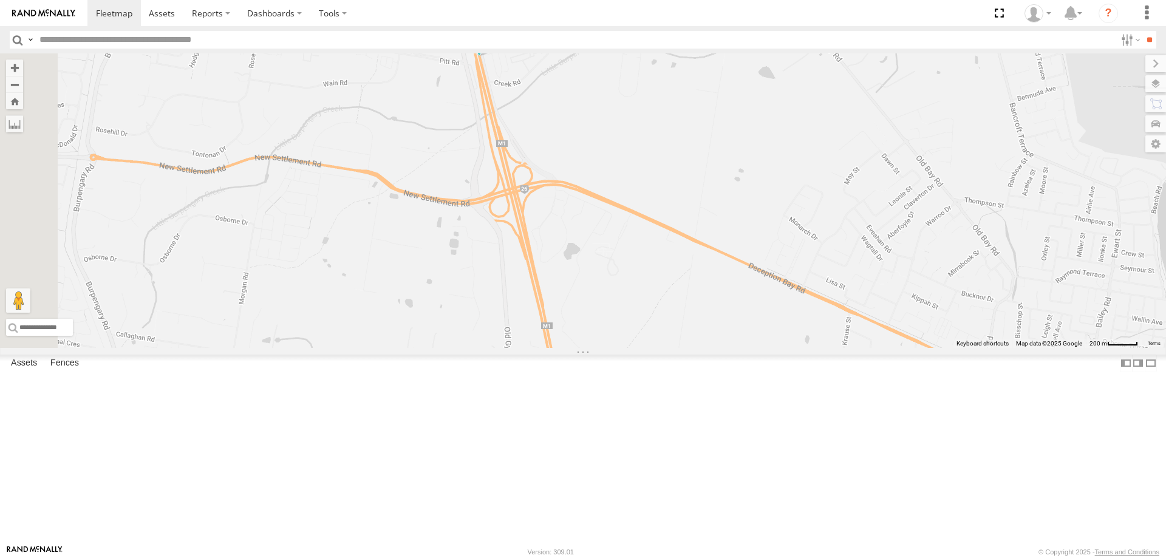
drag, startPoint x: 587, startPoint y: 372, endPoint x: 592, endPoint y: 244, distance: 128.2
click at [592, 244] on div "LIL TURBO(SMALL TRUCK)" at bounding box center [583, 200] width 1166 height 295
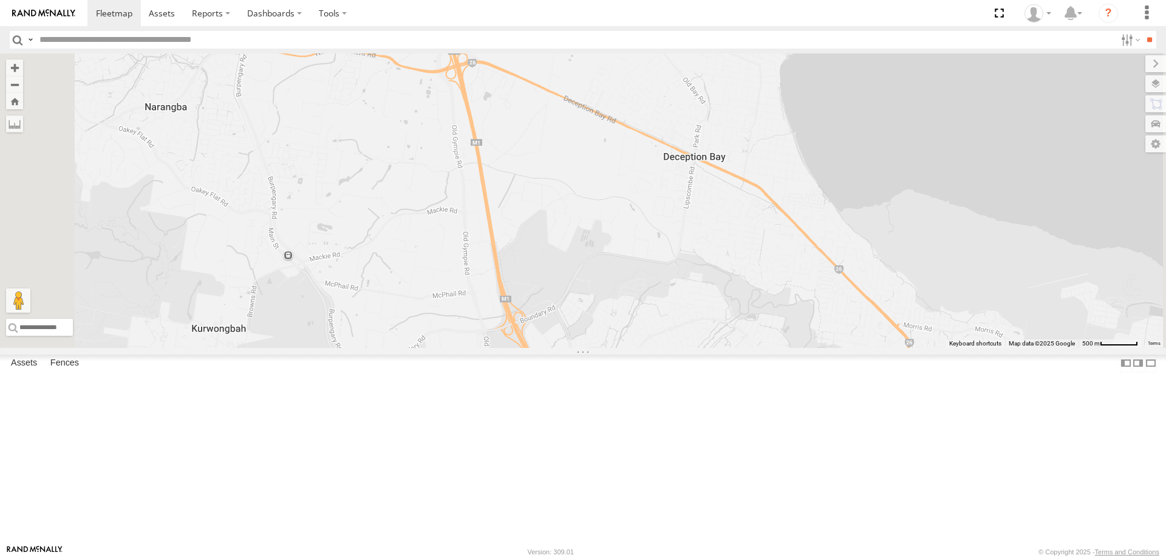
drag, startPoint x: 755, startPoint y: 423, endPoint x: 733, endPoint y: 299, distance: 125.2
click at [733, 299] on div "LIL TURBO(SMALL TRUCK)" at bounding box center [583, 200] width 1166 height 295
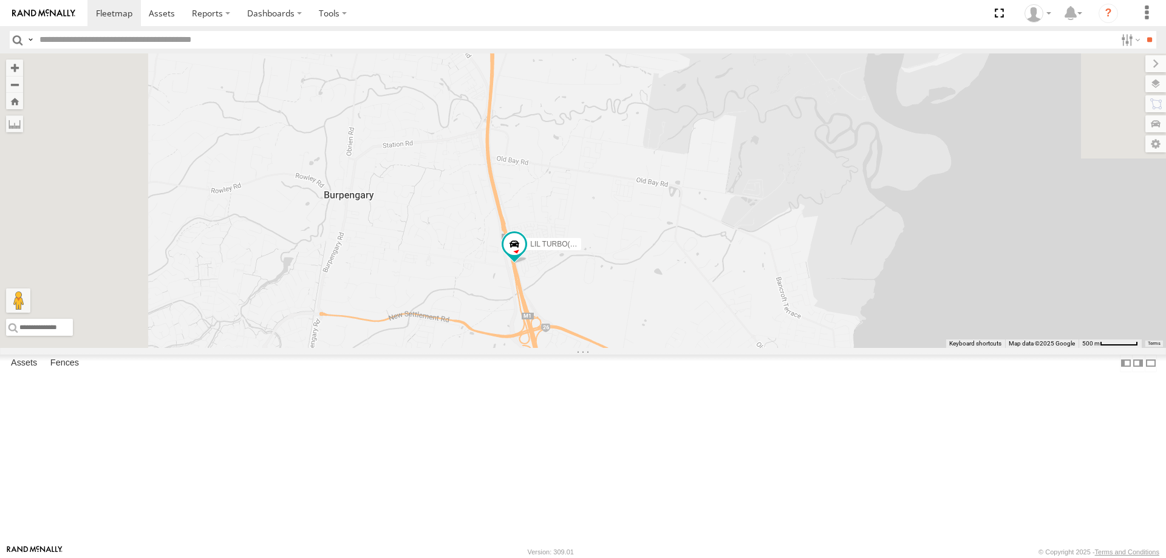
drag, startPoint x: 709, startPoint y: 125, endPoint x: 785, endPoint y: 401, distance: 286.6
click at [785, 348] on div "LIL TURBO(SMALL TRUCK)" at bounding box center [583, 200] width 1166 height 295
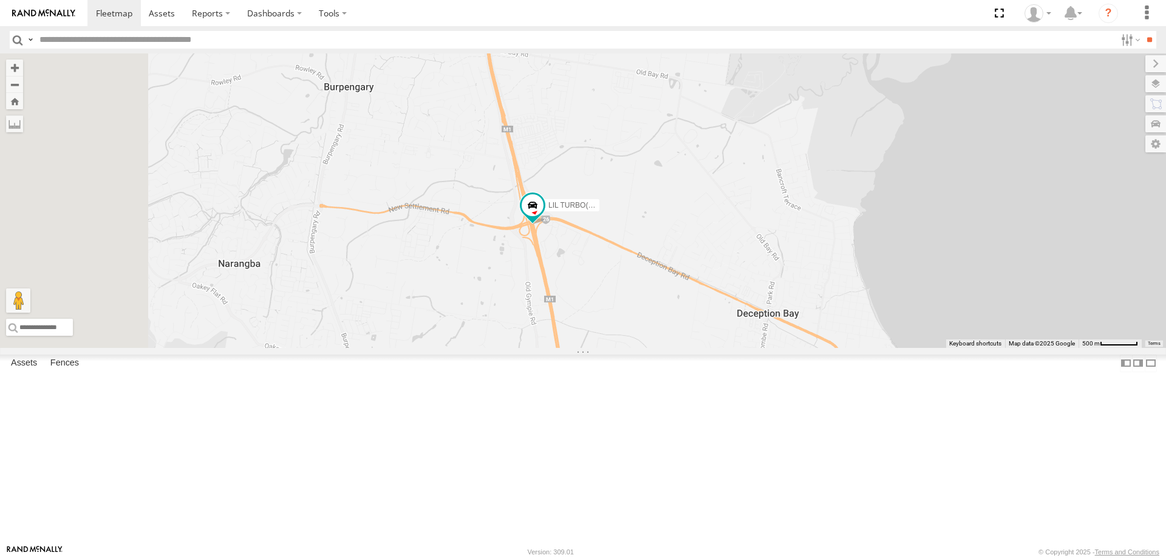
drag, startPoint x: 821, startPoint y: 326, endPoint x: 820, endPoint y: 175, distance: 150.6
click at [820, 175] on div "LIL TURBO(SMALL TRUCK)" at bounding box center [583, 200] width 1166 height 295
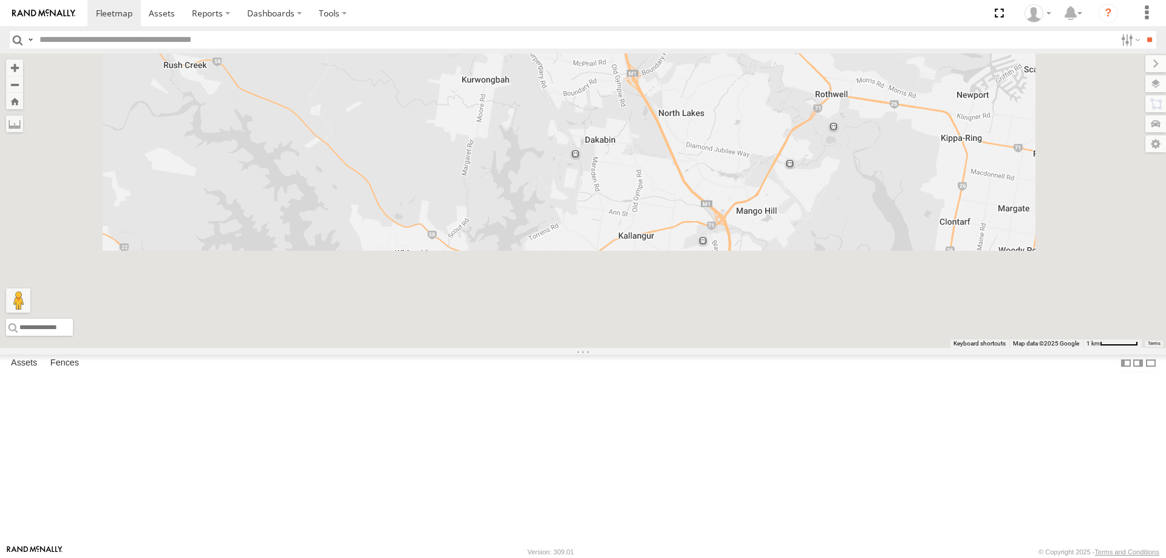
drag, startPoint x: 818, startPoint y: 371, endPoint x: 821, endPoint y: 103, distance: 267.9
click at [821, 103] on div "LIL TURBO(SMALL TRUCK)" at bounding box center [583, 200] width 1166 height 295
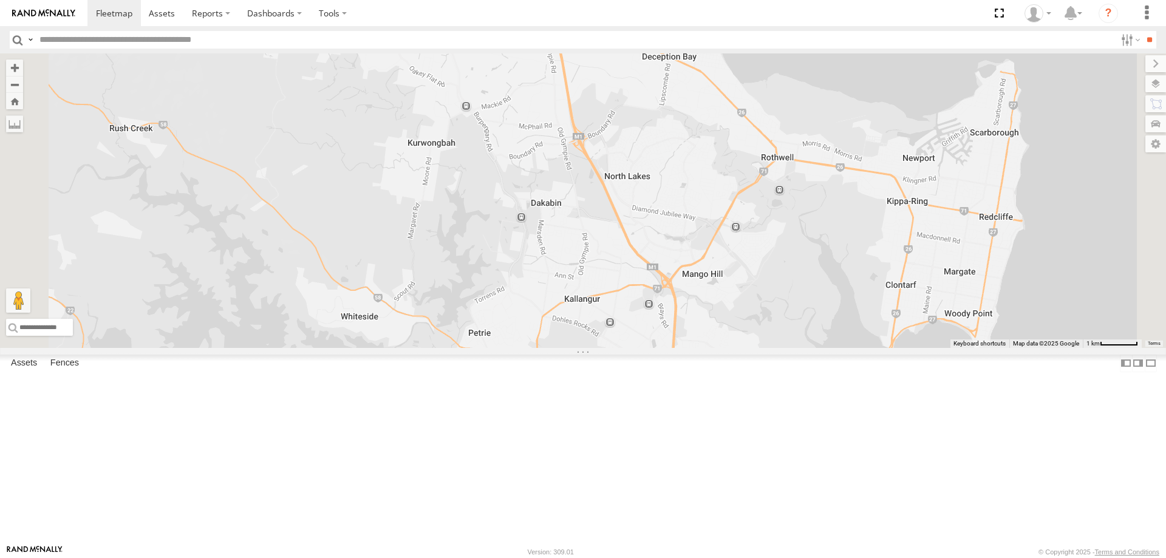
drag, startPoint x: 926, startPoint y: 360, endPoint x: 872, endPoint y: 428, distance: 87.7
click at [872, 348] on div "LIL TURBO(SMALL TRUCK)" at bounding box center [583, 200] width 1166 height 295
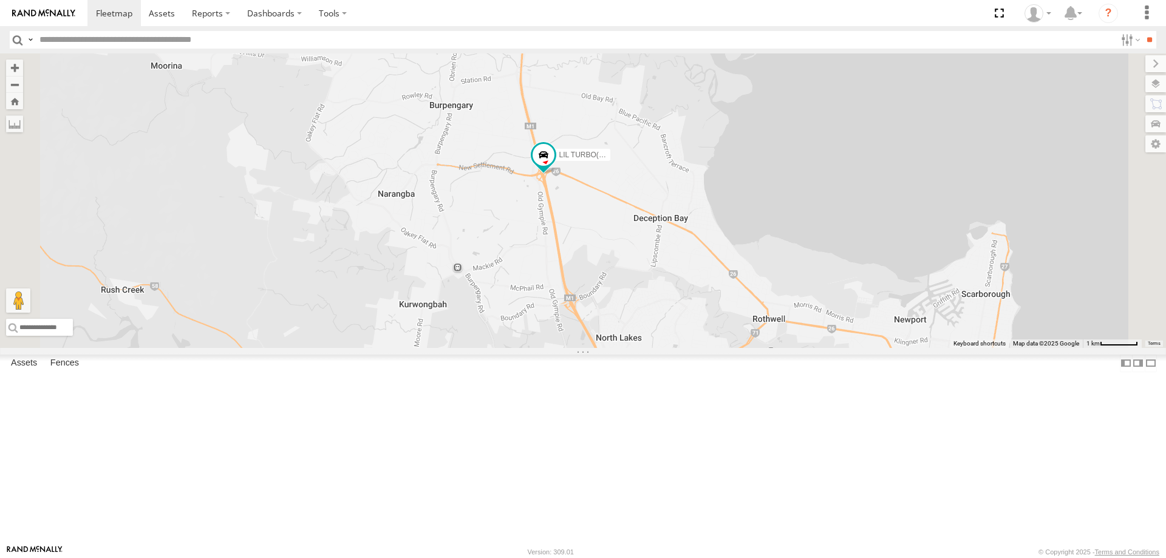
drag, startPoint x: 859, startPoint y: 253, endPoint x: 852, endPoint y: 434, distance: 181.2
click at [852, 348] on div "LIL TURBO(SMALL TRUCK)" at bounding box center [583, 200] width 1166 height 295
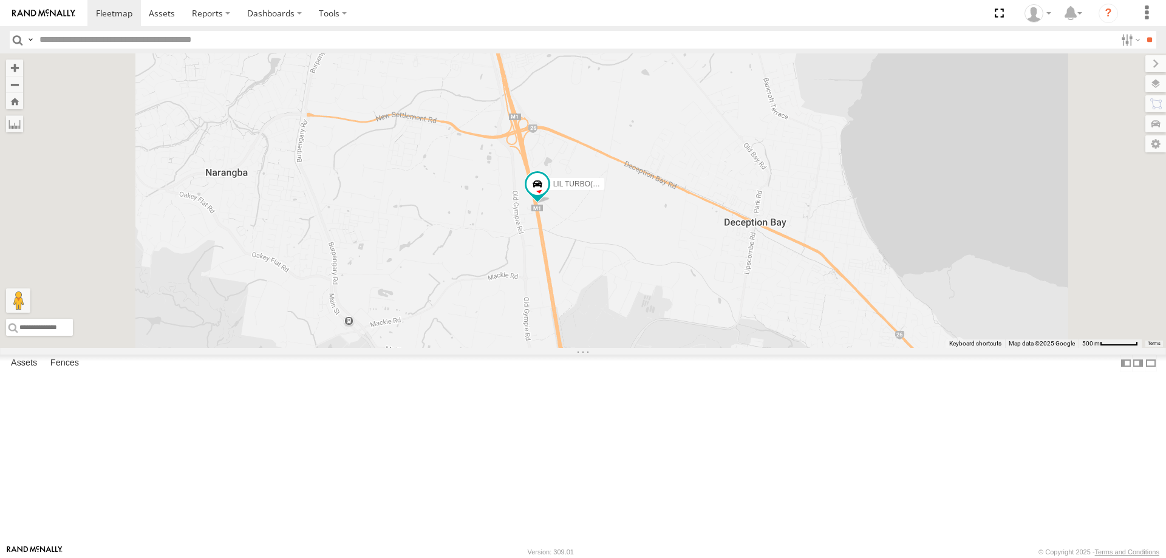
drag, startPoint x: 709, startPoint y: 292, endPoint x: 728, endPoint y: 362, distance: 72.3
click at [728, 348] on div "LIL TURBO(SMALL TRUCK)" at bounding box center [583, 200] width 1166 height 295
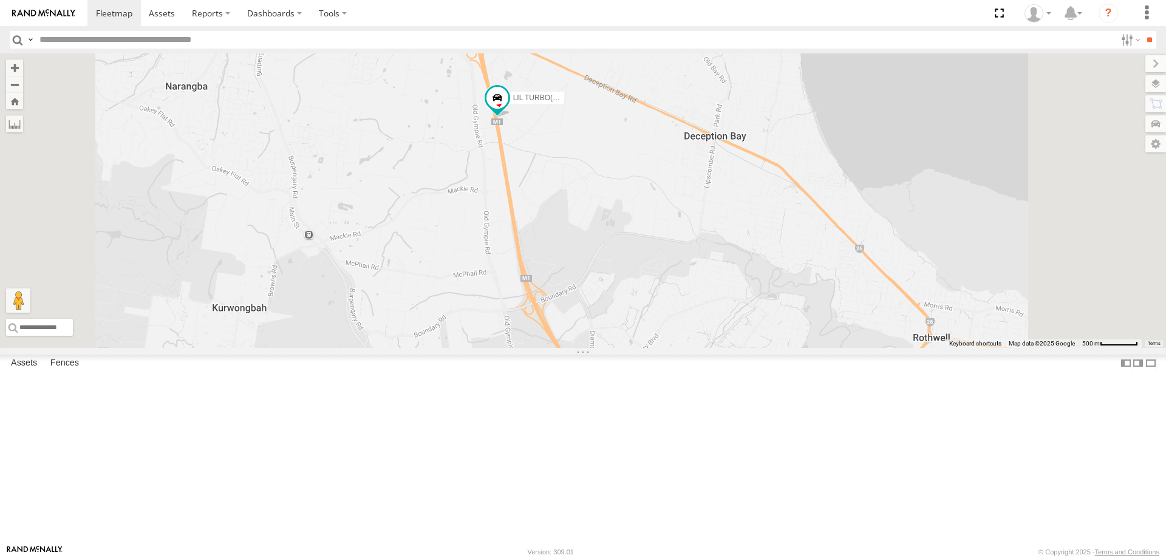
drag, startPoint x: 726, startPoint y: 375, endPoint x: 685, endPoint y: 284, distance: 100.0
click at [685, 284] on div "LIL TURBO(SMALL TRUCK)" at bounding box center [583, 200] width 1166 height 295
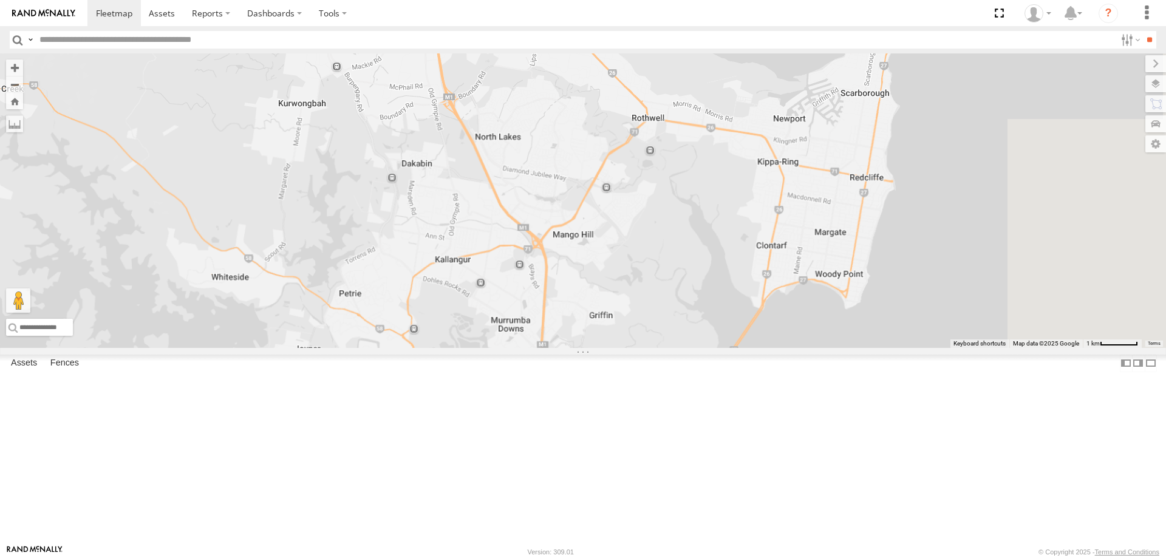
drag, startPoint x: 726, startPoint y: 415, endPoint x: 640, endPoint y: 270, distance: 169.1
click at [640, 270] on div "LIL TURBO(SMALL TRUCK)" at bounding box center [583, 200] width 1166 height 295
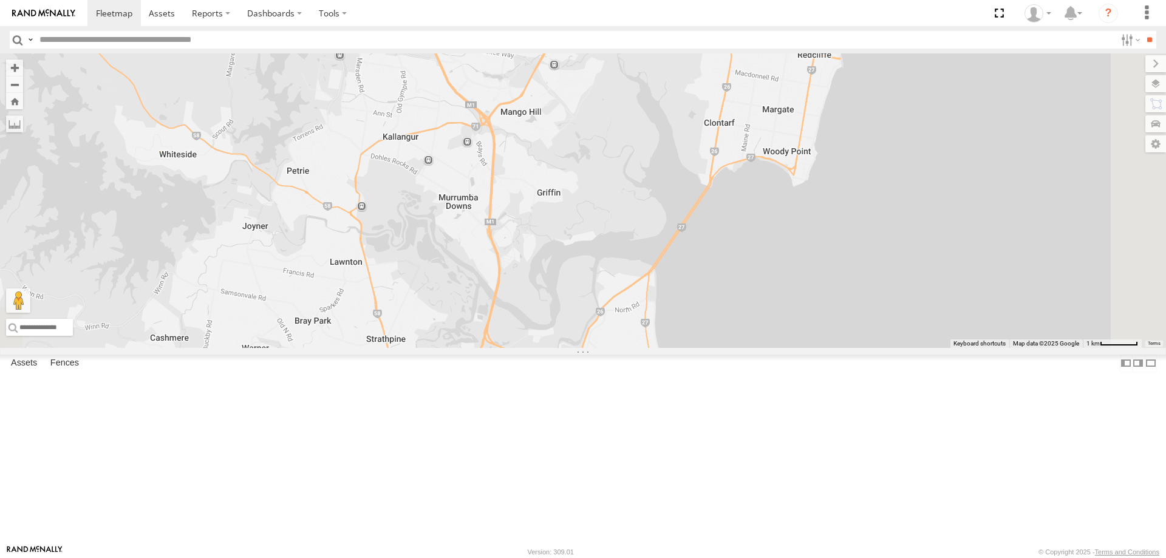
drag, startPoint x: 669, startPoint y: 383, endPoint x: 598, endPoint y: 108, distance: 284.0
click at [598, 108] on div "LIL TURBO(SMALL TRUCK)" at bounding box center [583, 200] width 1166 height 295
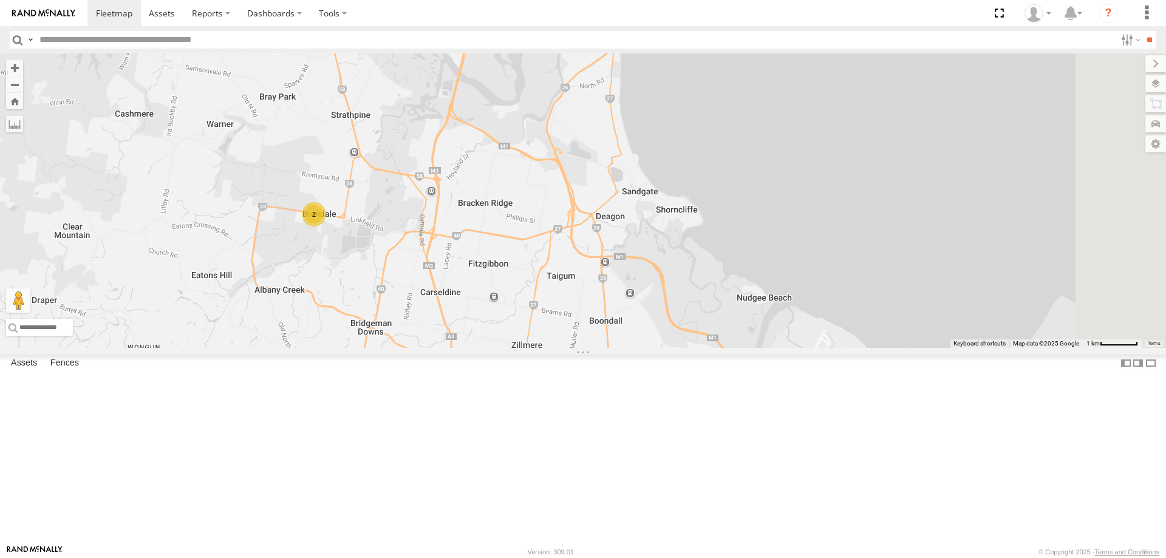
drag, startPoint x: 590, startPoint y: 295, endPoint x: 575, endPoint y: 227, distance: 69.7
click at [575, 227] on div "LIL TURBO(SMALL TRUCK) 2" at bounding box center [583, 200] width 1166 height 295
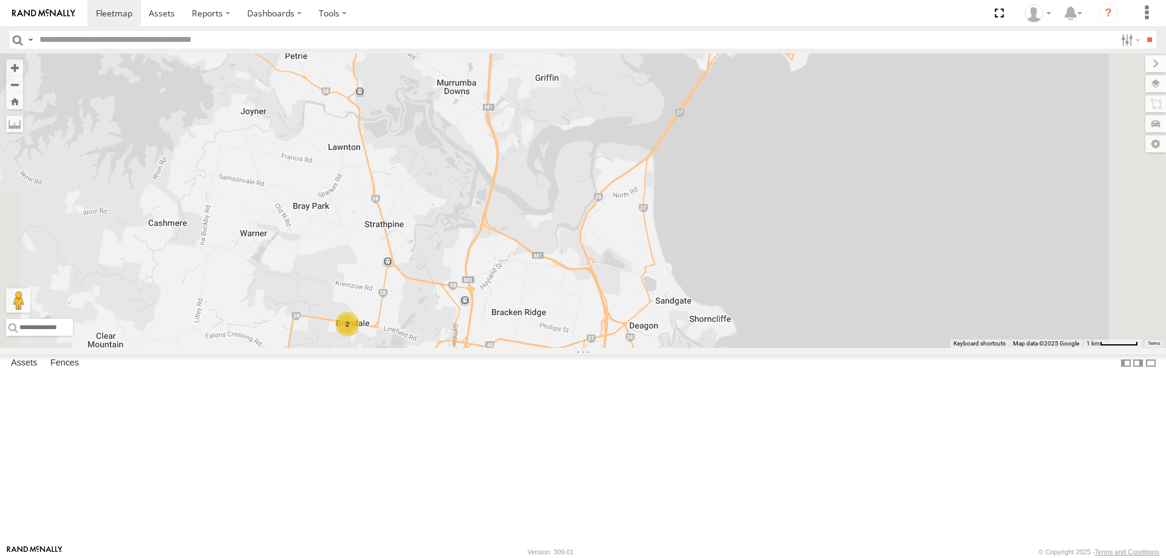
drag, startPoint x: 554, startPoint y: 180, endPoint x: 596, endPoint y: 318, distance: 143.5
click at [596, 318] on div "LIL TURBO(SMALL TRUCK) 2" at bounding box center [583, 200] width 1166 height 295
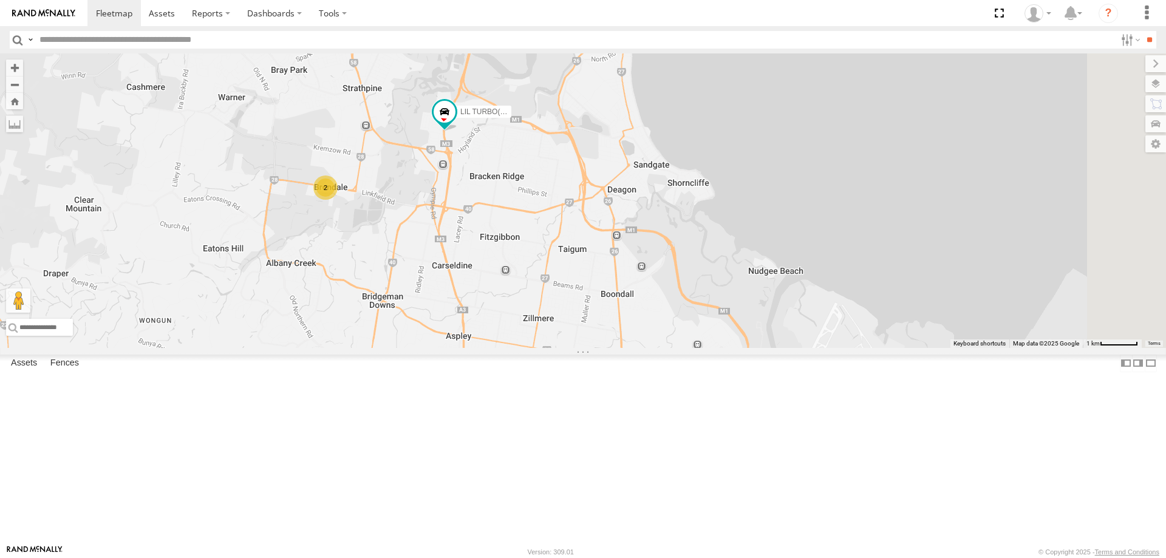
drag, startPoint x: 469, startPoint y: 256, endPoint x: 465, endPoint y: 217, distance: 39.1
click at [465, 217] on div "LIL TURBO(SMALL TRUCK) 2" at bounding box center [583, 200] width 1166 height 295
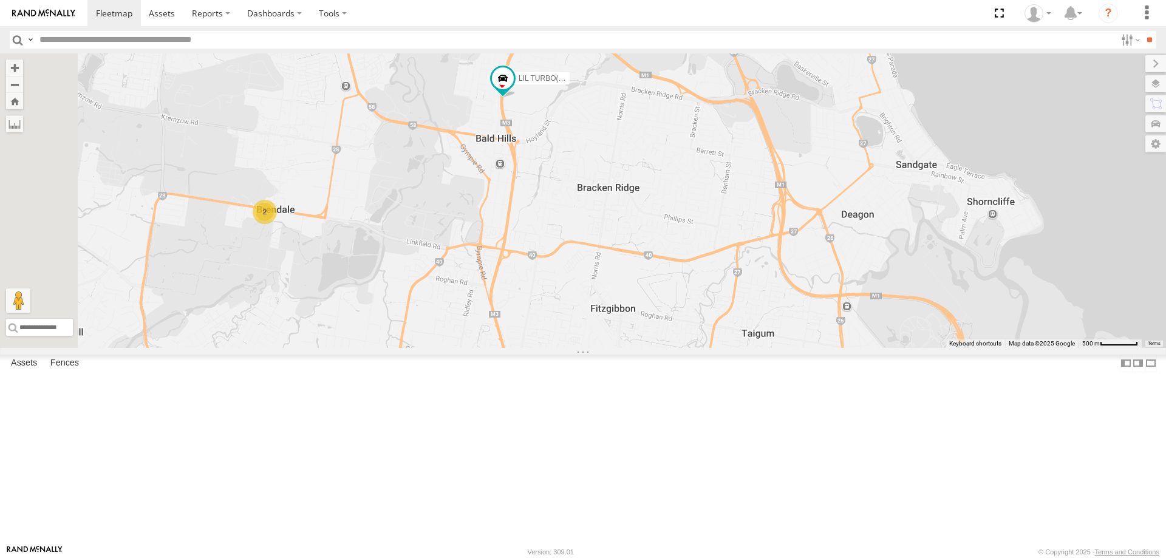
drag, startPoint x: 508, startPoint y: 272, endPoint x: 607, endPoint y: 296, distance: 101.9
click at [607, 296] on div "LIL TURBO(SMALL TRUCK) 2" at bounding box center [583, 200] width 1166 height 295
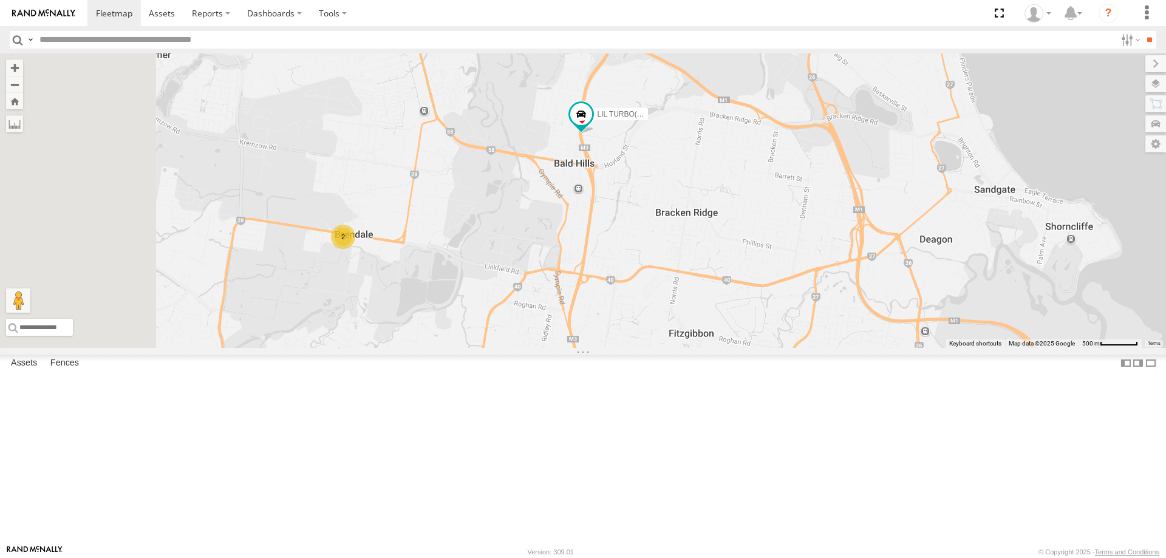
drag, startPoint x: 544, startPoint y: 265, endPoint x: 625, endPoint y: 295, distance: 86.5
click at [625, 295] on div "LIL TURBO(SMALL TRUCK) 2" at bounding box center [583, 200] width 1166 height 295
